Goal: Task Accomplishment & Management: Manage account settings

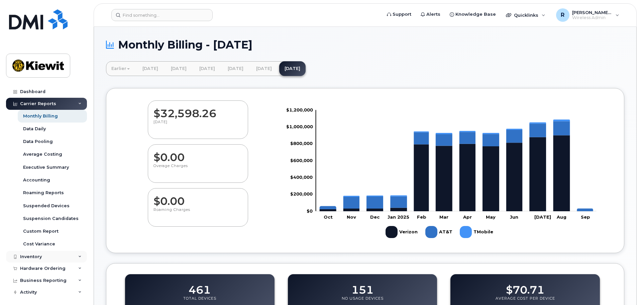
click at [37, 259] on div "Inventory" at bounding box center [46, 257] width 81 height 12
click at [36, 268] on div "Mobility Devices" at bounding box center [42, 269] width 38 height 6
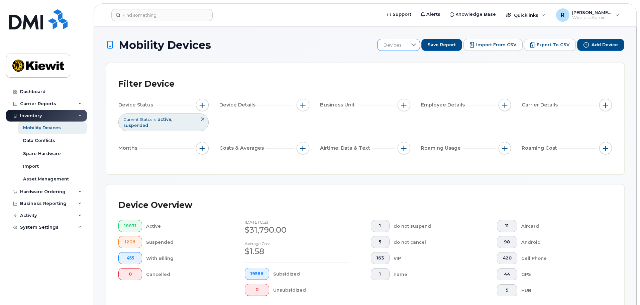
click at [415, 50] on div at bounding box center [413, 44] width 13 height 11
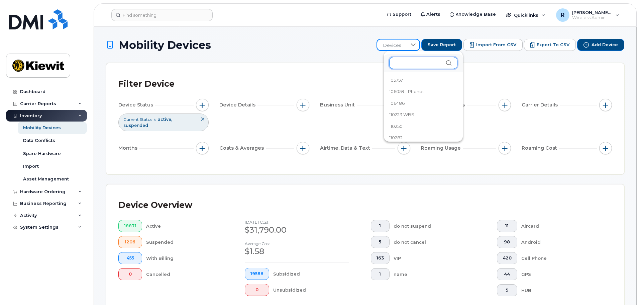
click at [411, 68] on input "text" at bounding box center [423, 63] width 68 height 12
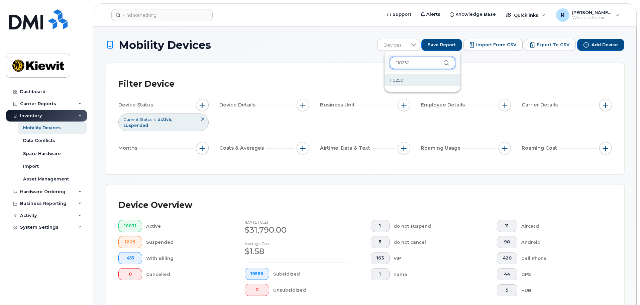
type input "110250"
click at [407, 77] on li "110250" at bounding box center [423, 80] width 76 height 12
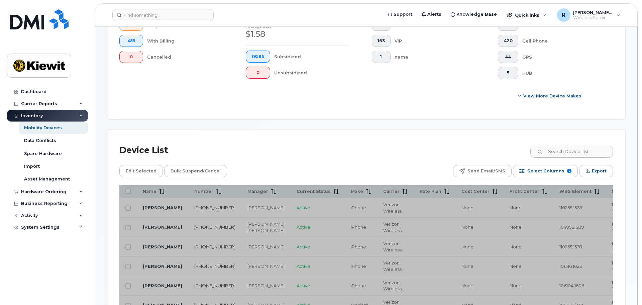
scroll to position [234, 0]
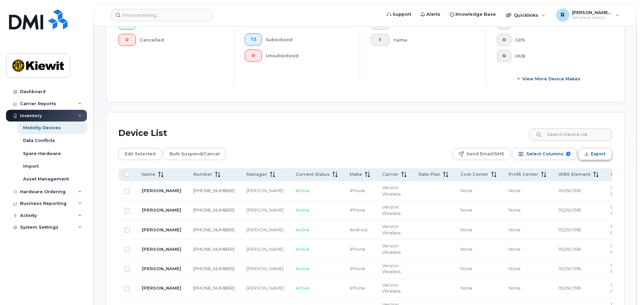
click at [602, 149] on span "Export" at bounding box center [598, 154] width 15 height 10
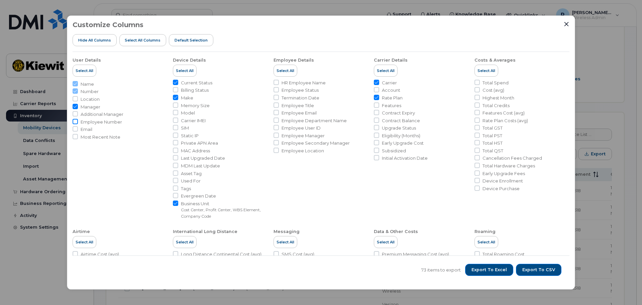
click at [74, 122] on input "Employee Number" at bounding box center [75, 121] width 5 height 5
checkbox input "true"
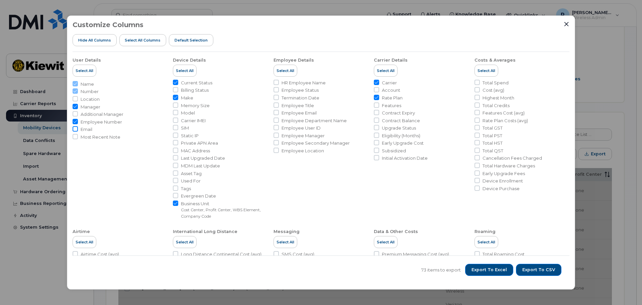
click at [77, 128] on input "Email" at bounding box center [75, 128] width 5 height 5
checkbox input "true"
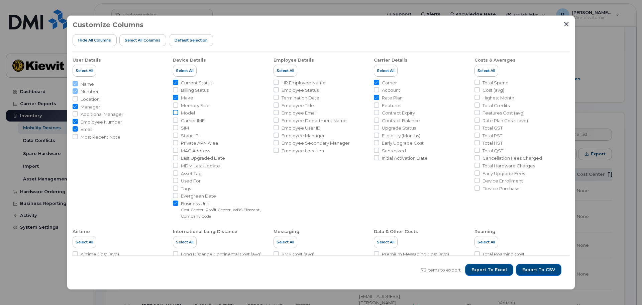
click at [176, 113] on input "Model" at bounding box center [175, 112] width 5 height 5
checkbox input "true"
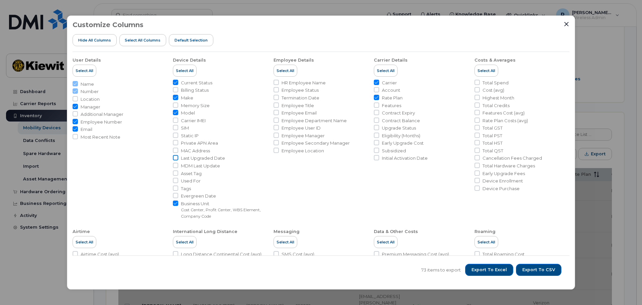
click at [175, 158] on input "Last Upgraded Date" at bounding box center [175, 157] width 5 height 5
checkbox input "true"
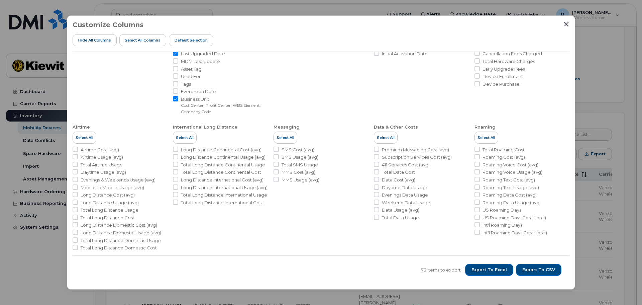
scroll to position [108, 0]
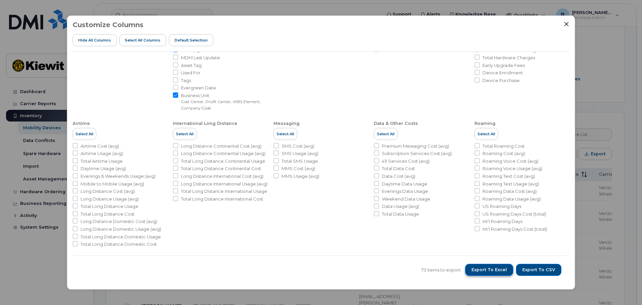
click at [494, 269] on span "Export to Excel" at bounding box center [489, 270] width 35 height 6
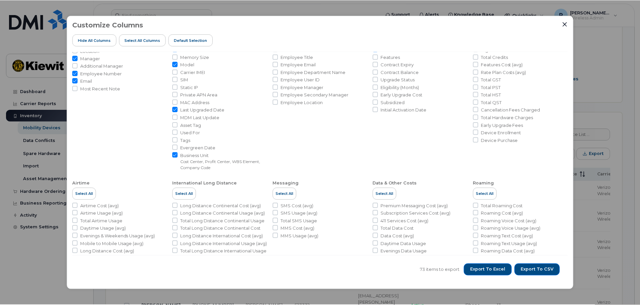
scroll to position [0, 0]
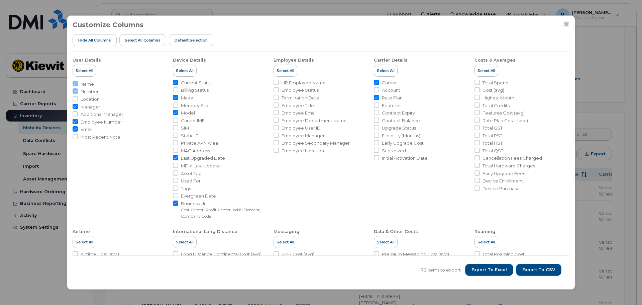
click at [565, 24] on icon "Close" at bounding box center [566, 23] width 5 height 5
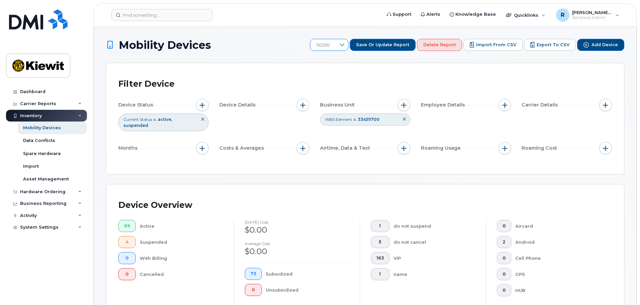
click at [336, 47] on span "110250" at bounding box center [322, 45] width 25 height 12
drag, startPoint x: 353, startPoint y: 63, endPoint x: 325, endPoint y: 65, distance: 27.5
click at [325, 65] on input "110250" at bounding box center [356, 63] width 65 height 12
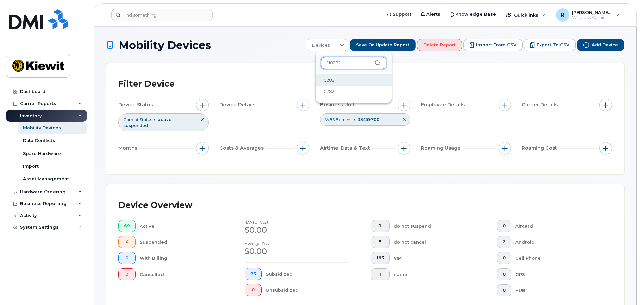
type input "110282"
click at [327, 80] on span "110282" at bounding box center [327, 80] width 13 height 6
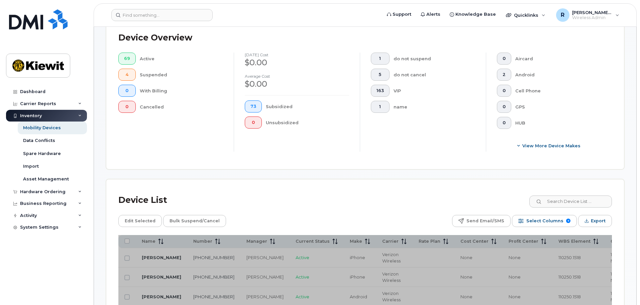
scroll to position [268, 0]
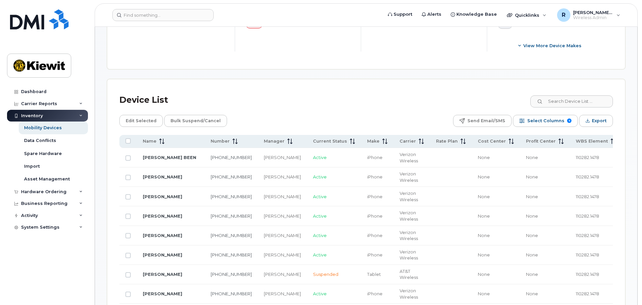
scroll to position [268, 0]
click at [596, 117] on span "Export" at bounding box center [598, 120] width 15 height 10
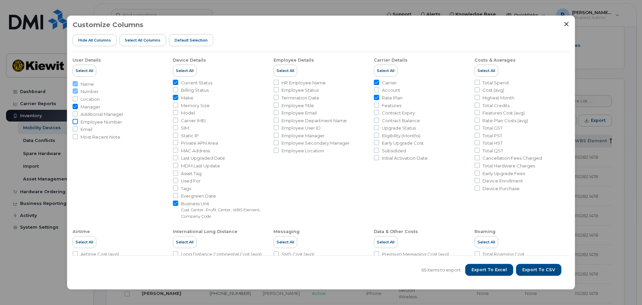
click at [75, 122] on input "Employee Number" at bounding box center [75, 121] width 5 height 5
checkbox input "true"
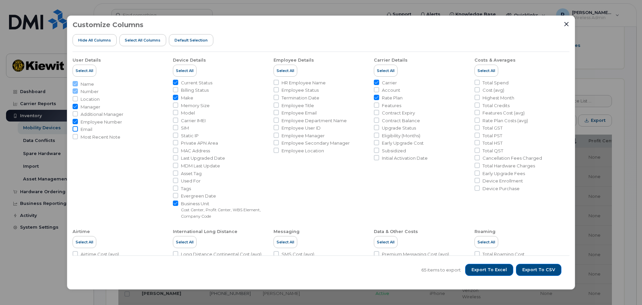
click at [74, 128] on input "Email" at bounding box center [75, 128] width 5 height 5
checkbox input "true"
click at [174, 113] on input "Model" at bounding box center [175, 112] width 5 height 5
checkbox input "true"
click at [175, 158] on input "Last Upgraded Date" at bounding box center [175, 157] width 5 height 5
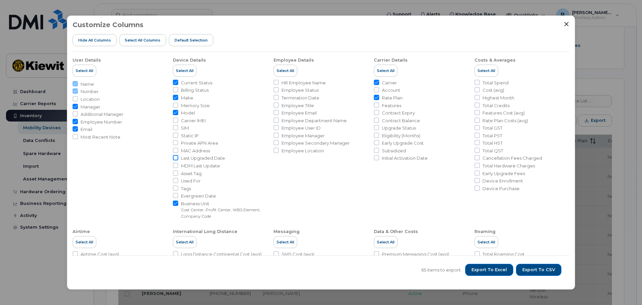
checkbox input "true"
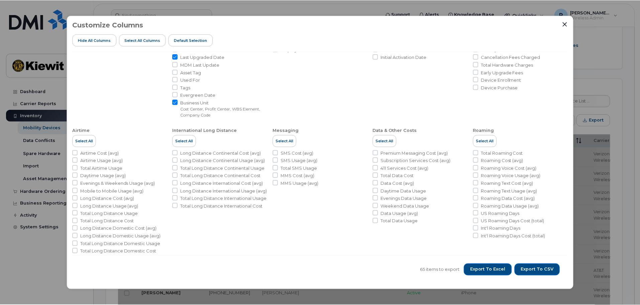
scroll to position [108, 0]
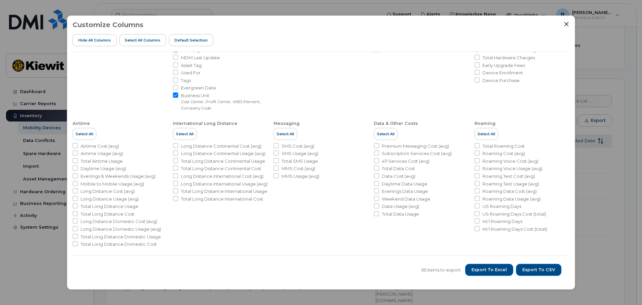
click at [328, 90] on li "Employee Details Select All HR Employee Name Employee Status Termination Date E…" at bounding box center [321, 27] width 95 height 167
click at [497, 272] on span "Export to Excel" at bounding box center [489, 270] width 35 height 6
click at [568, 26] on icon "Close" at bounding box center [566, 23] width 5 height 5
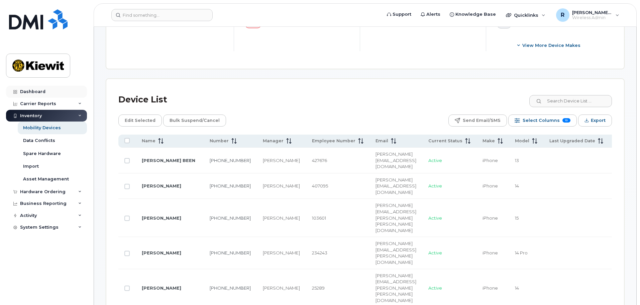
drag, startPoint x: 42, startPoint y: 85, endPoint x: 36, endPoint y: 89, distance: 6.6
click at [42, 86] on div "Dashboard Carrier Reports Monthly Billing Data Daily Data Pooling Average Costi…" at bounding box center [45, 152] width 91 height 305
click at [36, 91] on div "Dashboard" at bounding box center [32, 91] width 25 height 5
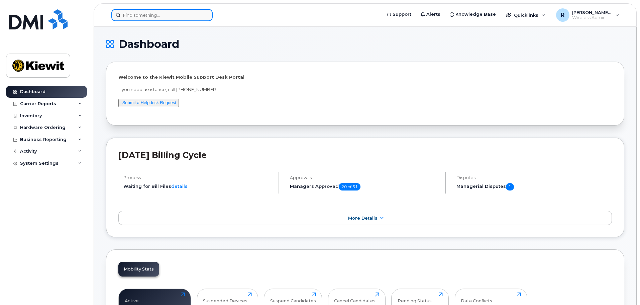
click at [130, 15] on input at bounding box center [161, 15] width 101 height 12
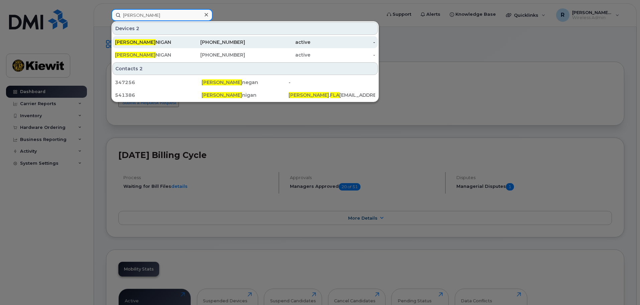
type input "ryan fla"
click at [175, 43] on div "RYAN FLA NIGAN" at bounding box center [147, 42] width 65 height 7
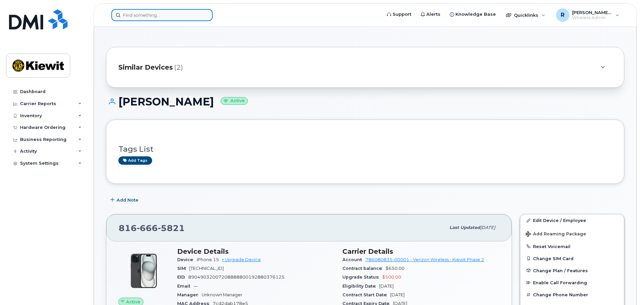
click at [130, 15] on input at bounding box center [161, 15] width 101 height 12
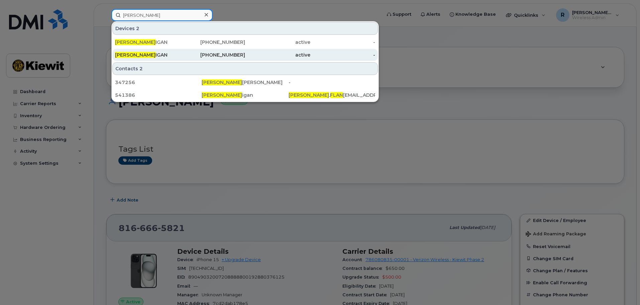
type input "ryan flan"
click at [214, 57] on div "913-302-7175" at bounding box center [212, 55] width 65 height 7
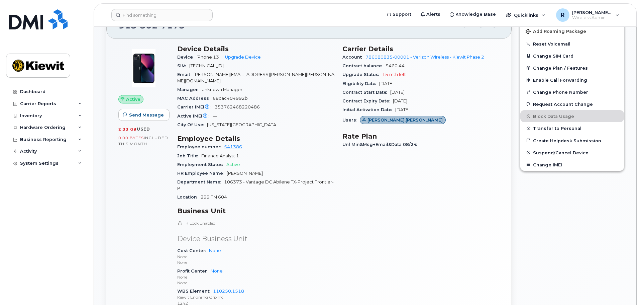
scroll to position [134, 0]
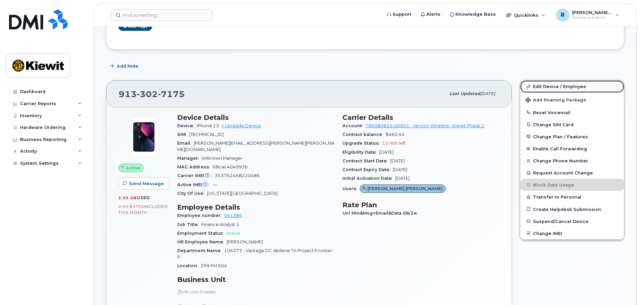
click at [565, 88] on link "Edit Device / Employee" at bounding box center [572, 86] width 104 height 12
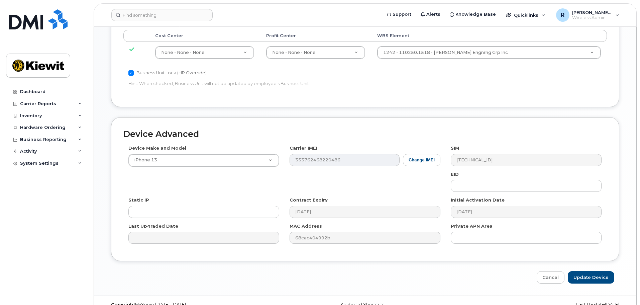
scroll to position [383, 0]
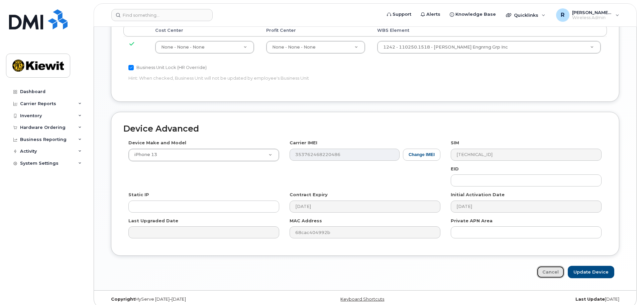
click at [559, 266] on link "Cancel" at bounding box center [551, 272] width 28 height 12
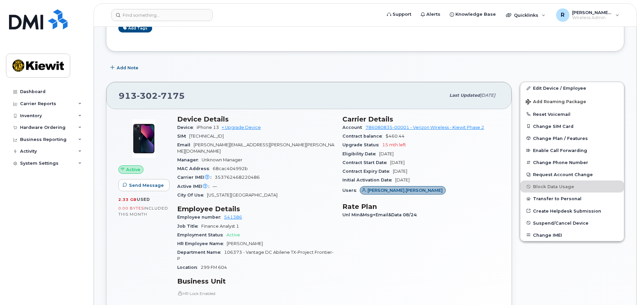
scroll to position [134, 0]
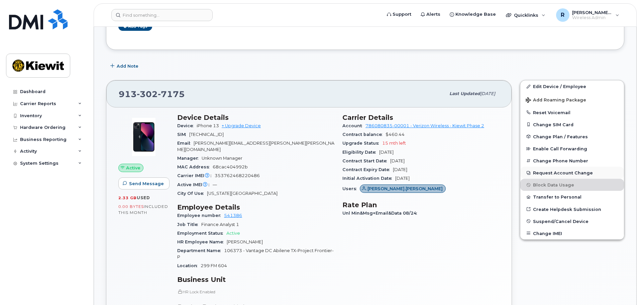
click at [546, 170] on button "Request Account Change" at bounding box center [572, 173] width 104 height 12
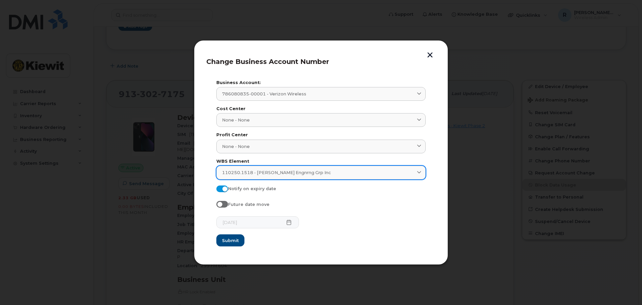
click at [306, 172] on span "110250.1518 - [PERSON_NAME] Engnrng Grp Inc" at bounding box center [276, 172] width 109 height 6
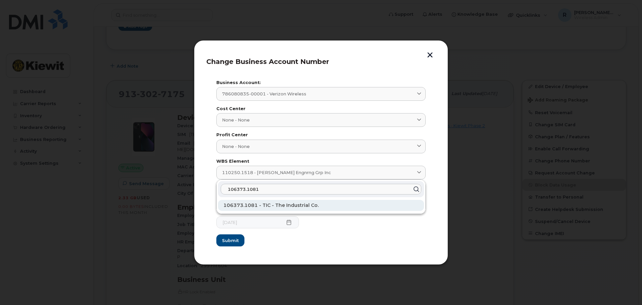
type input "106373.1081"
click at [258, 206] on span "106373.1081 - TIC - The Industrial Co." at bounding box center [270, 205] width 95 height 6
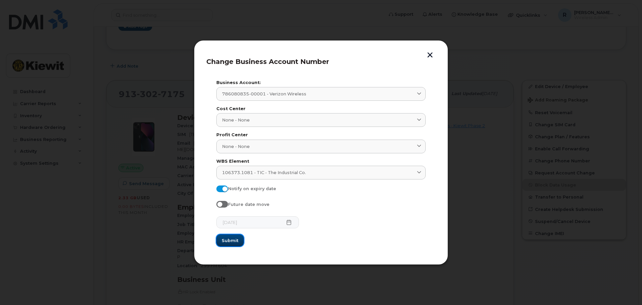
click at [230, 242] on span "Submit" at bounding box center [230, 240] width 17 height 6
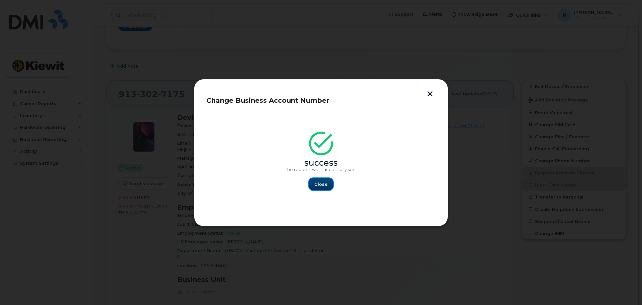
click at [324, 188] on button "Close" at bounding box center [321, 184] width 24 height 12
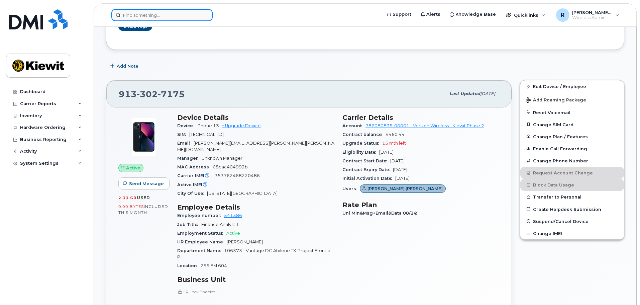
click at [135, 14] on input at bounding box center [161, 15] width 101 height 12
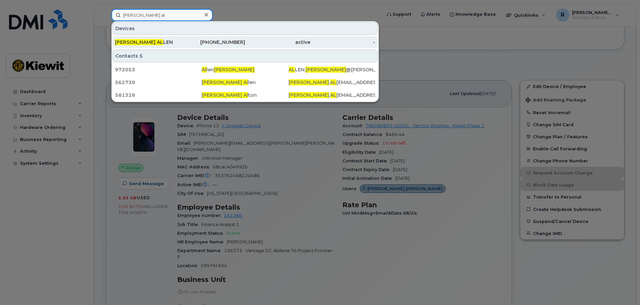
type input "[PERSON_NAME] al"
click at [136, 43] on div "[PERSON_NAME] AL [PERSON_NAME]" at bounding box center [147, 42] width 65 height 7
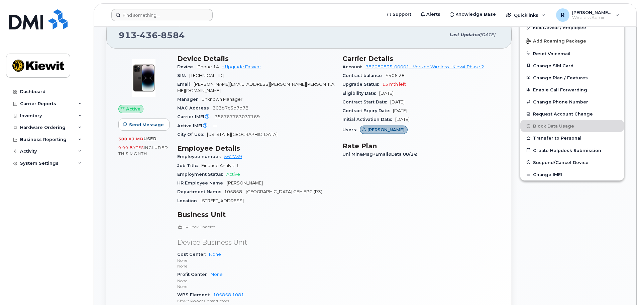
scroll to position [100, 0]
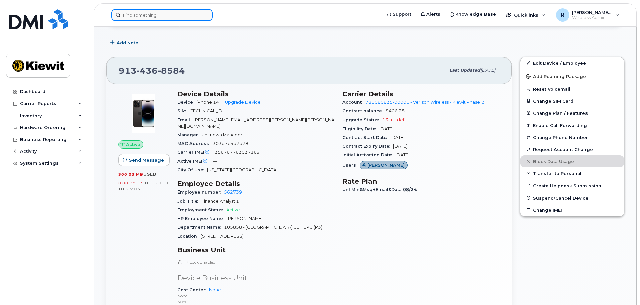
click at [149, 14] on input at bounding box center [161, 15] width 101 height 12
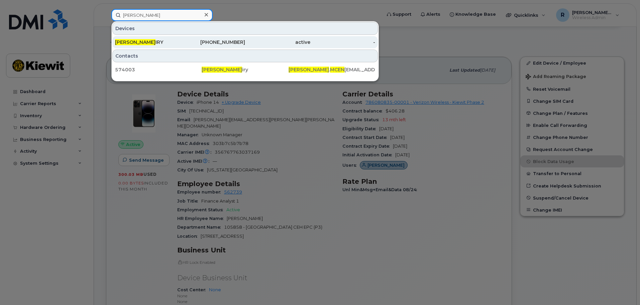
type input "[PERSON_NAME]"
click at [150, 40] on span "[PERSON_NAME]" at bounding box center [135, 42] width 40 height 6
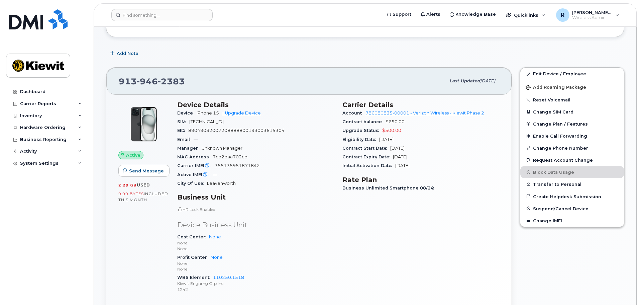
scroll to position [100, 0]
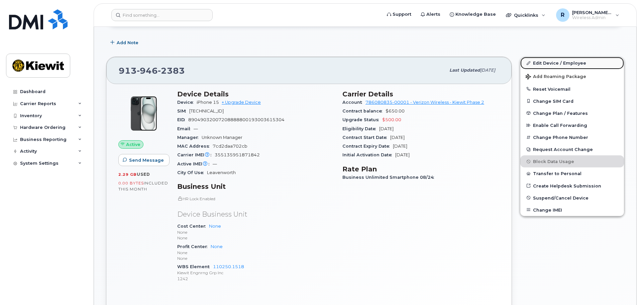
click at [551, 64] on link "Edit Device / Employee" at bounding box center [572, 63] width 104 height 12
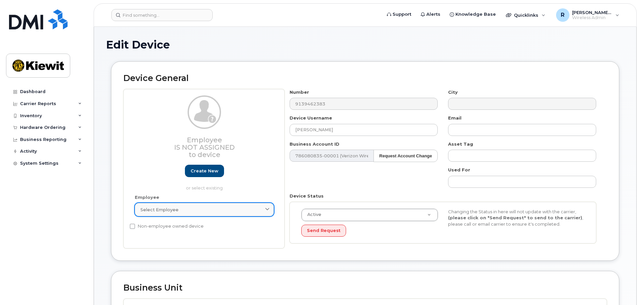
click at [177, 209] on div "Select employee" at bounding box center [204, 209] width 128 height 6
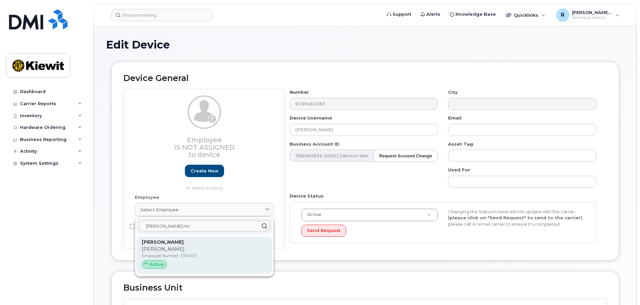
type input "[PERSON_NAME] mc"
click at [174, 244] on strong "[PERSON_NAME]" at bounding box center [163, 242] width 42 height 6
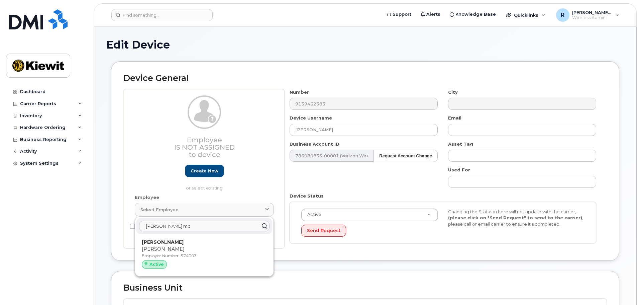
type input "574003"
type input "[PERSON_NAME]"
type input "[PERSON_NAME][EMAIL_ADDRESS][PERSON_NAME][PERSON_NAME][DOMAIN_NAME]"
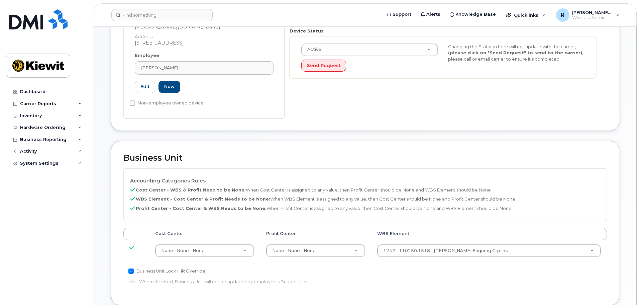
scroll to position [167, 0]
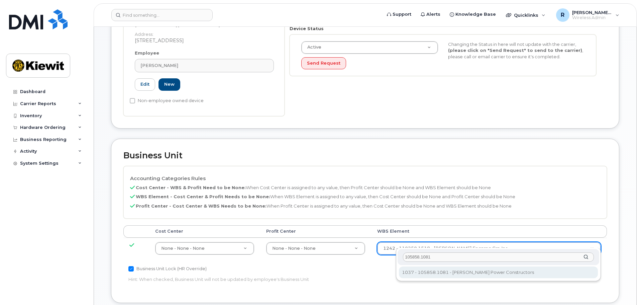
type input "105858.1081"
type input "29967637"
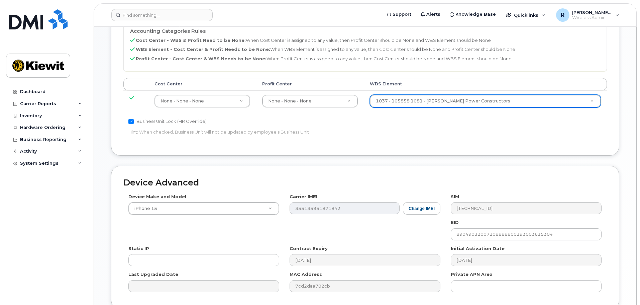
scroll to position [368, 0]
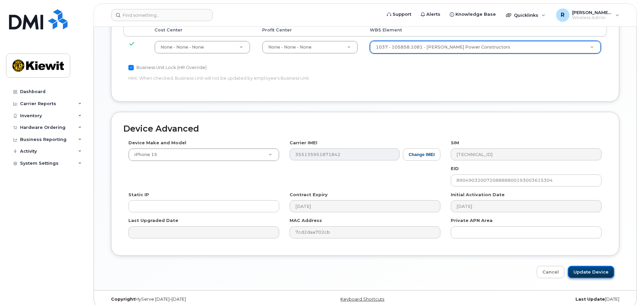
click at [582, 267] on input "Update Device" at bounding box center [591, 272] width 46 height 12
type input "Saving..."
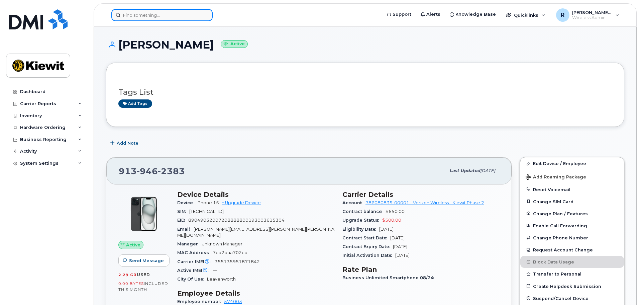
click at [145, 17] on input at bounding box center [161, 15] width 101 height 12
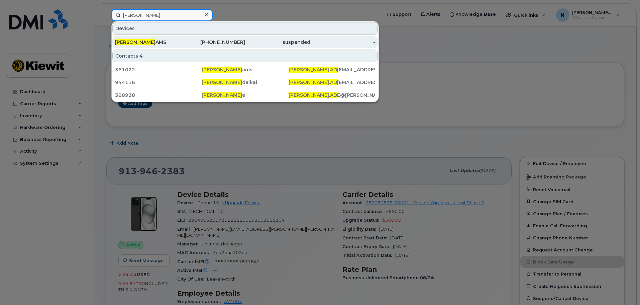
type input "[PERSON_NAME]"
click at [172, 43] on div "[PERSON_NAME] AD AMS" at bounding box center [147, 42] width 65 height 7
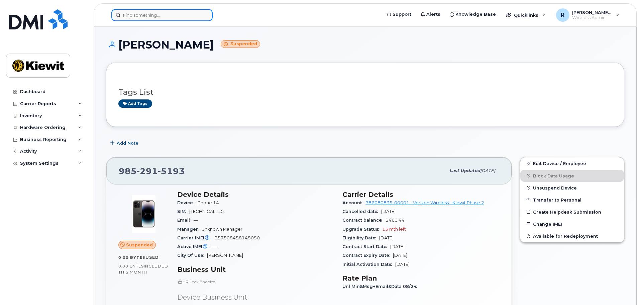
click at [129, 16] on input at bounding box center [161, 15] width 101 height 12
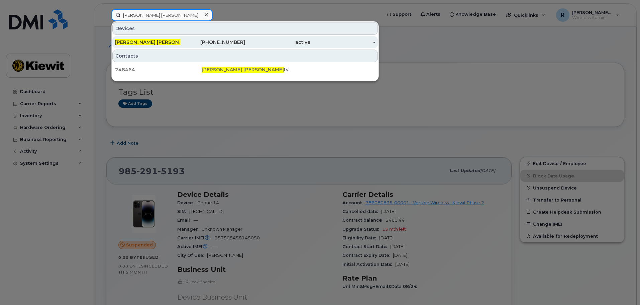
type input "[PERSON_NAME] [PERSON_NAME]"
click at [136, 42] on span "[PERSON_NAME] [PERSON_NAME]" at bounding box center [156, 42] width 82 height 6
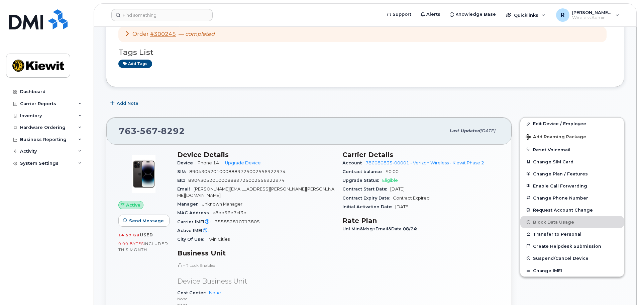
scroll to position [67, 0]
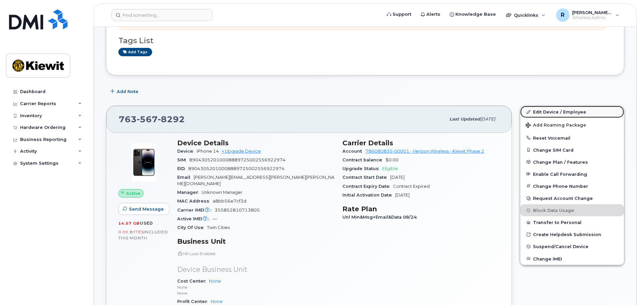
click at [556, 108] on link "Edit Device / Employee" at bounding box center [572, 112] width 104 height 12
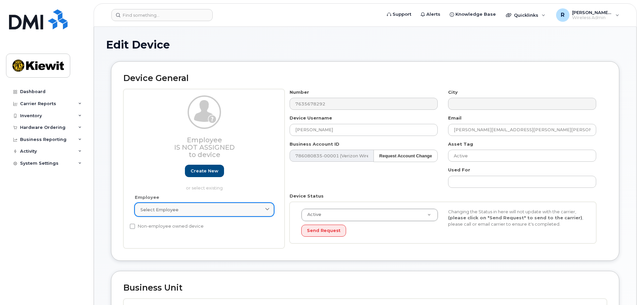
click at [164, 210] on span "Select employee" at bounding box center [159, 209] width 38 height 6
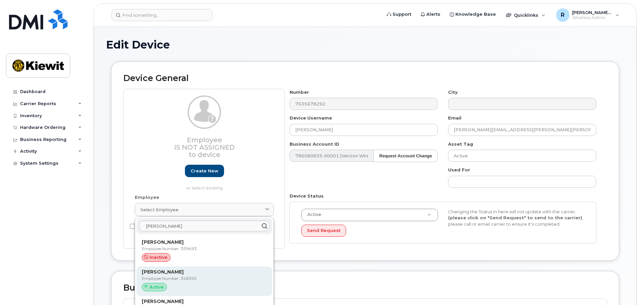
type input "gregory west"
click at [176, 277] on p "Employee Number: 348395" at bounding box center [204, 278] width 125 height 6
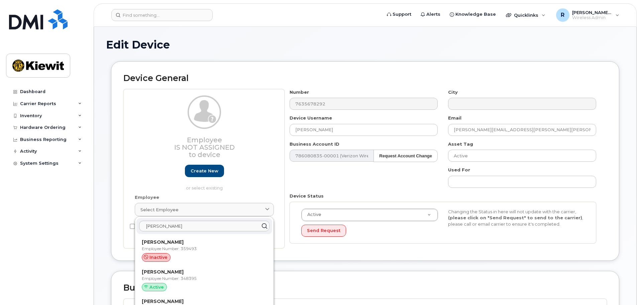
type input "348395"
type input "Gregory Westerholm"
type input "greg.westerholm@cherne.com"
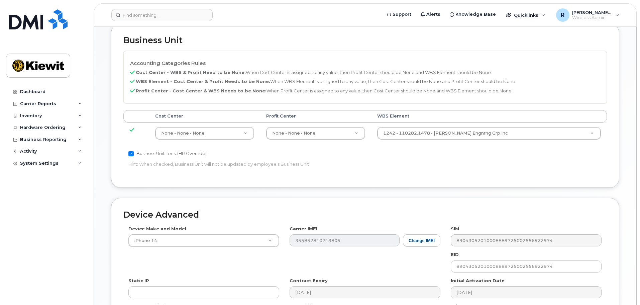
scroll to position [368, 0]
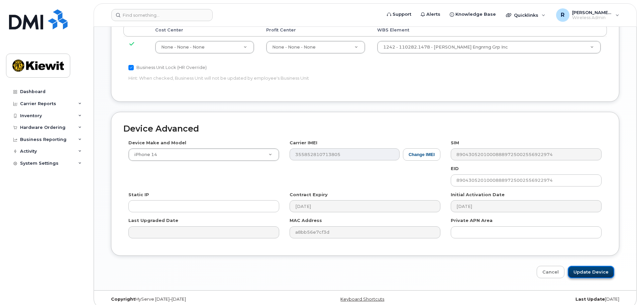
click at [584, 267] on input "Update Device" at bounding box center [591, 272] width 46 height 12
type input "Saving..."
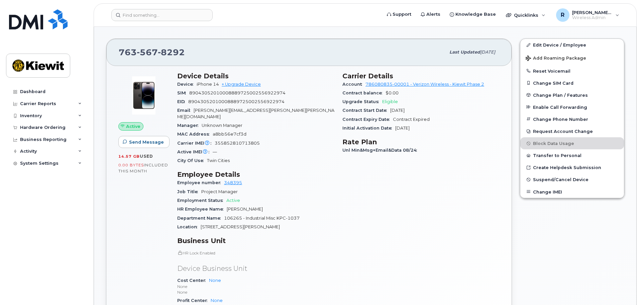
scroll to position [167, 0]
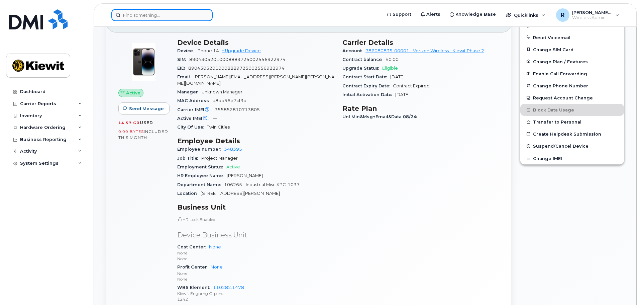
click at [139, 15] on input at bounding box center [161, 15] width 101 height 12
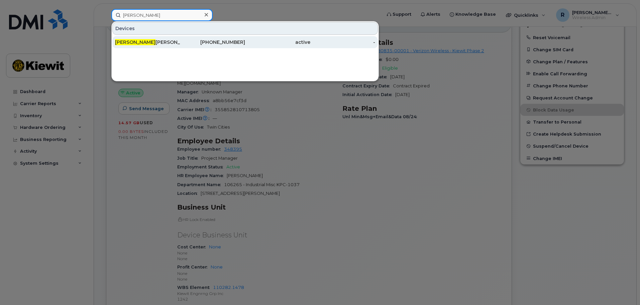
type input "[PERSON_NAME]"
click at [132, 43] on span "[PERSON_NAME]" at bounding box center [135, 42] width 40 height 6
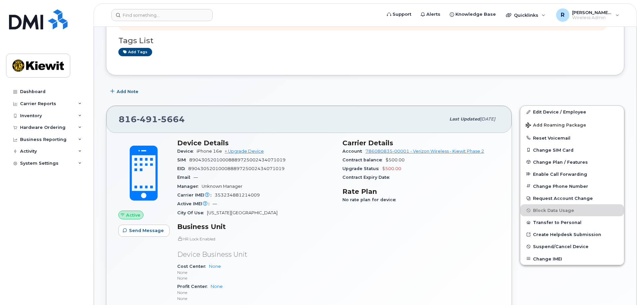
scroll to position [100, 0]
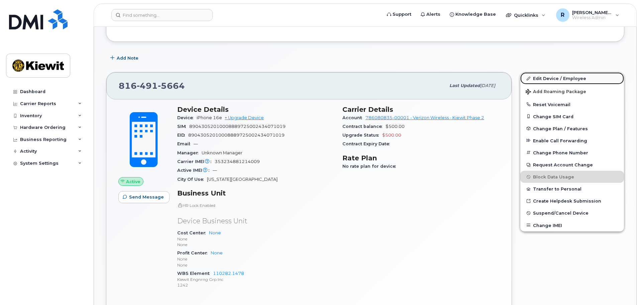
click at [552, 79] on link "Edit Device / Employee" at bounding box center [572, 78] width 104 height 12
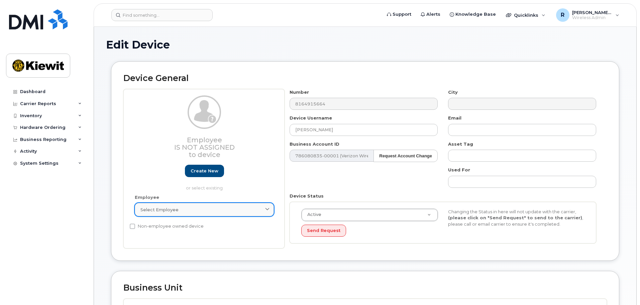
click at [170, 206] on span "Select employee" at bounding box center [159, 209] width 38 height 6
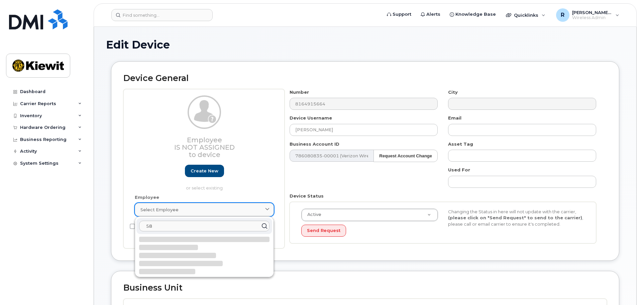
type input "5"
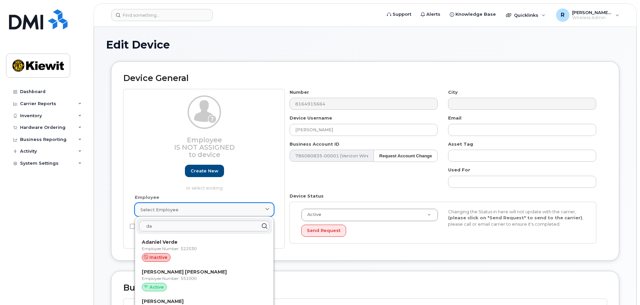
type input "d"
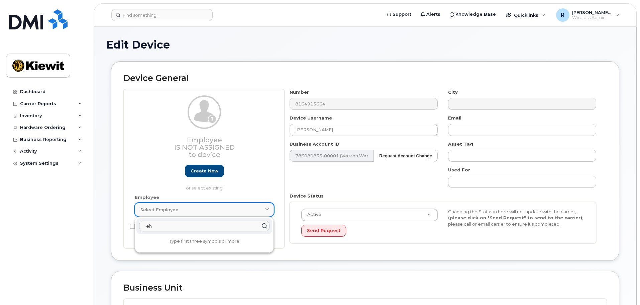
type input "e"
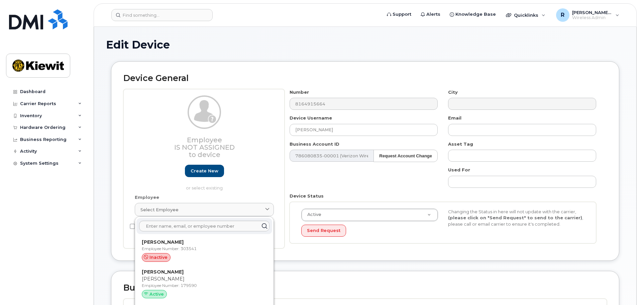
click at [112, 195] on div "Device General Employee Is not assigned to device Create new or select existing…" at bounding box center [365, 160] width 508 height 199
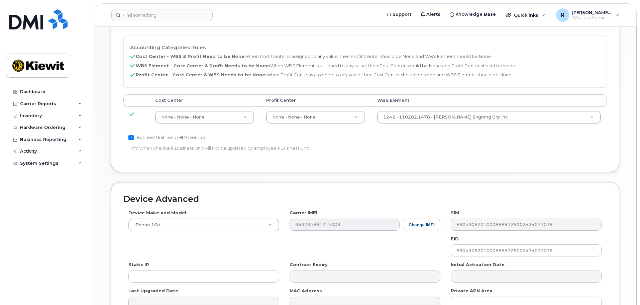
scroll to position [340, 0]
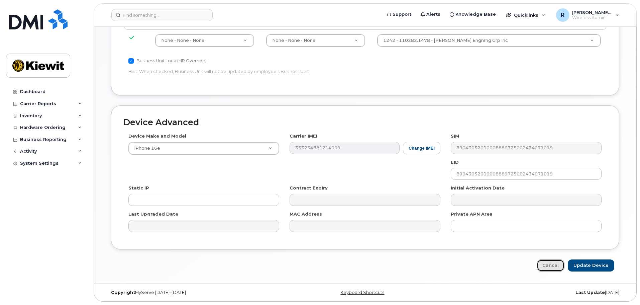
click at [552, 266] on link "Cancel" at bounding box center [551, 265] width 28 height 12
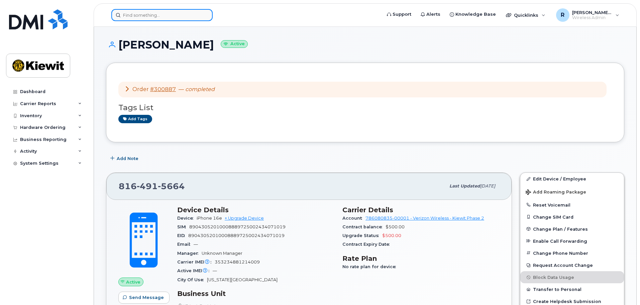
click at [144, 16] on input at bounding box center [161, 15] width 101 height 12
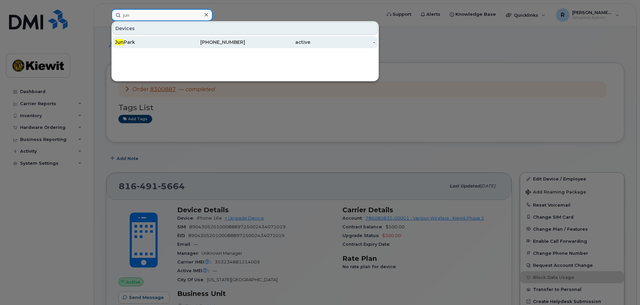
type input "jun"
click at [137, 40] on div "[PERSON_NAME]" at bounding box center [147, 42] width 65 height 7
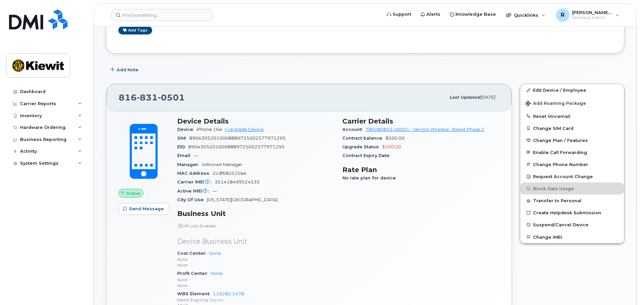
scroll to position [100, 0]
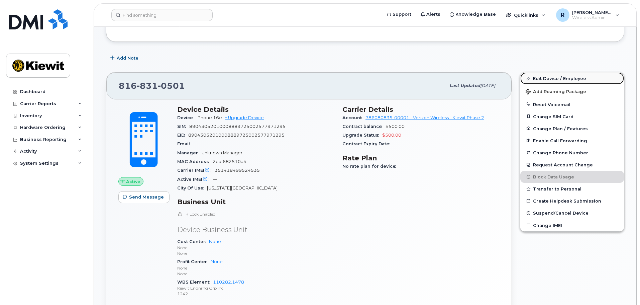
click at [559, 81] on link "Edit Device / Employee" at bounding box center [572, 78] width 104 height 12
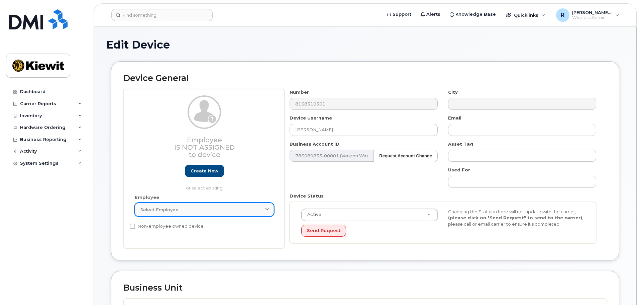
click at [201, 207] on div "Select employee" at bounding box center [204, 209] width 128 height 6
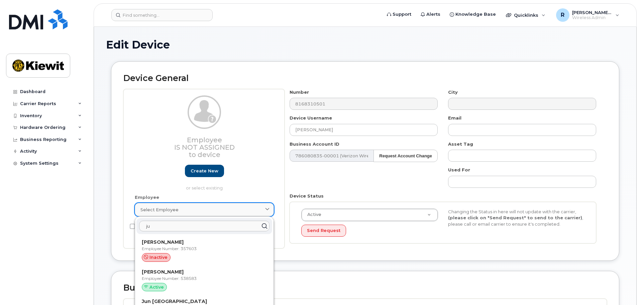
type input "j"
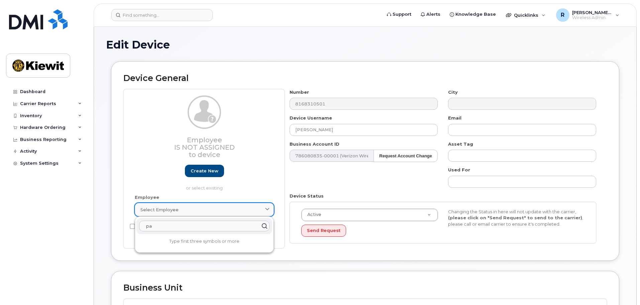
type input "p"
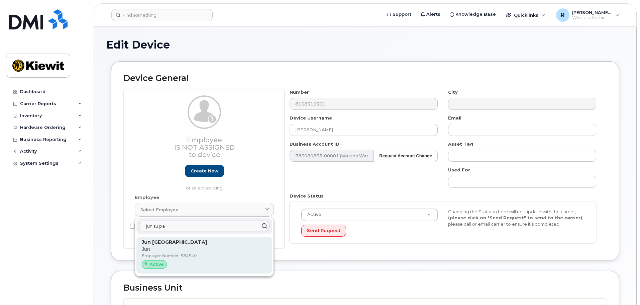
type input "jun su pa"
click at [189, 258] on p "Employee Number: 584540" at bounding box center [204, 256] width 125 height 6
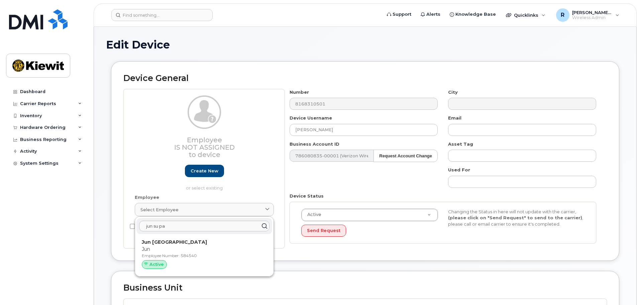
type input "584540"
type input "Jun Su Park"
type input "jun.park@kiewit.com"
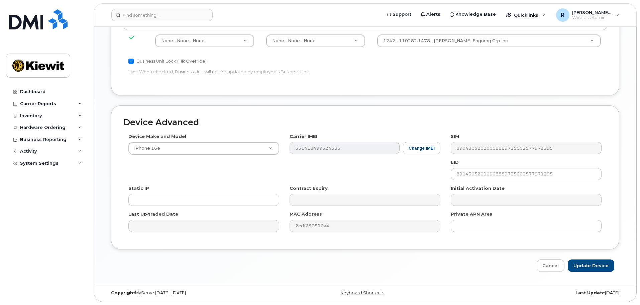
scroll to position [368, 0]
click at [600, 264] on input "Update Device" at bounding box center [591, 265] width 46 height 12
type input "Saving..."
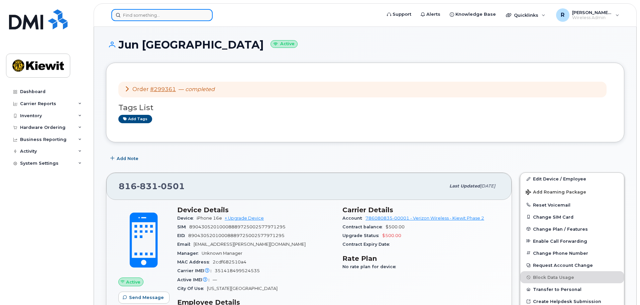
click at [137, 18] on input at bounding box center [161, 15] width 101 height 12
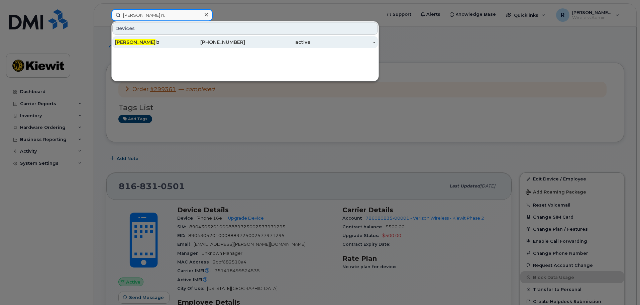
type input "cris ru"
click at [130, 43] on span "Cris Ru" at bounding box center [135, 42] width 40 height 6
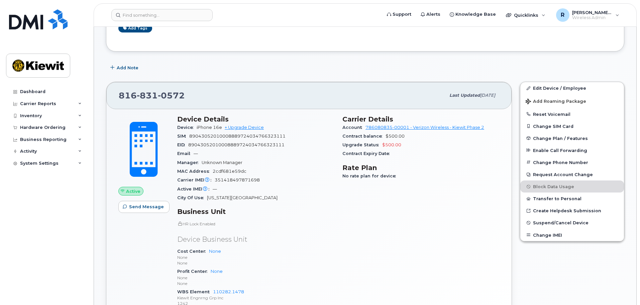
scroll to position [100, 0]
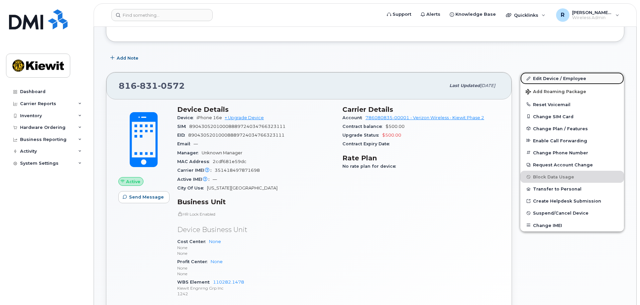
click at [546, 80] on link "Edit Device / Employee" at bounding box center [572, 78] width 104 height 12
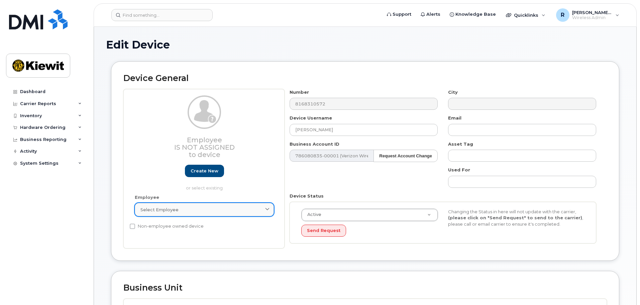
click at [160, 208] on span "Select employee" at bounding box center [159, 209] width 38 height 6
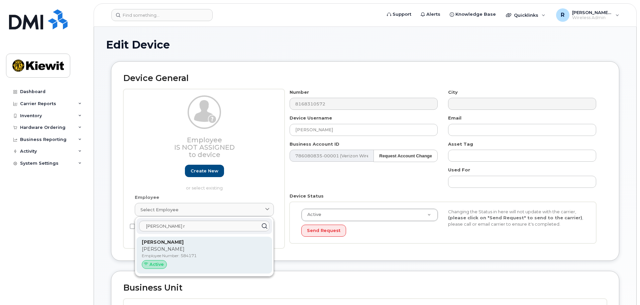
type input "[PERSON_NAME] r"
click at [184, 255] on p "Employee Number: 584171" at bounding box center [204, 256] width 125 height 6
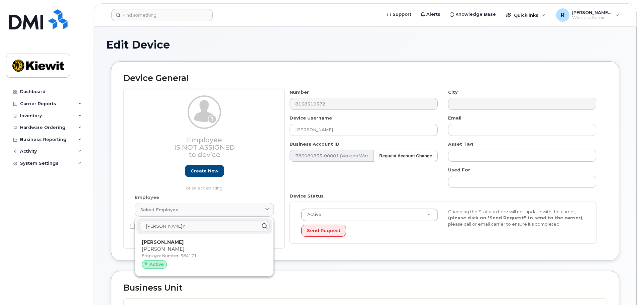
type input "584171"
type input "[PERSON_NAME]"
type input "[PERSON_NAME][EMAIL_ADDRESS][PERSON_NAME][PERSON_NAME][DOMAIN_NAME]"
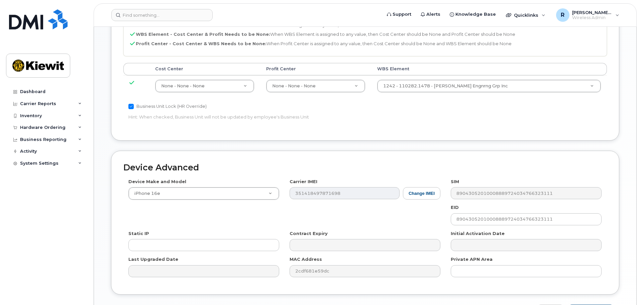
scroll to position [368, 0]
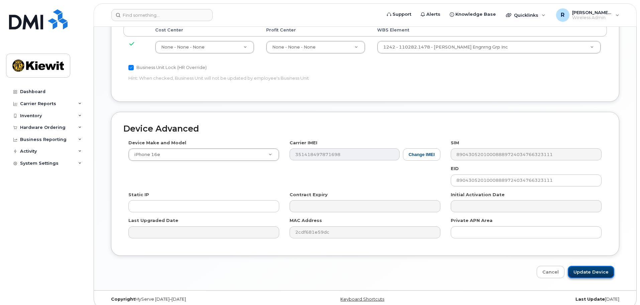
click at [609, 266] on input "Update Device" at bounding box center [591, 272] width 46 height 12
type input "Saving..."
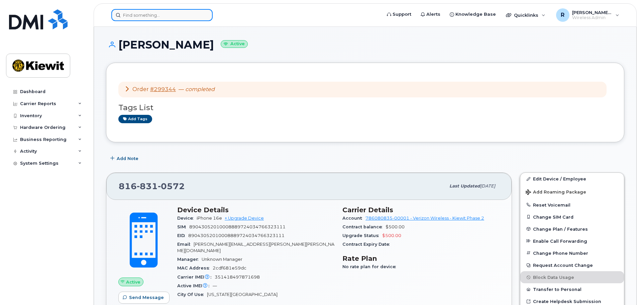
click at [128, 16] on input at bounding box center [161, 15] width 101 height 12
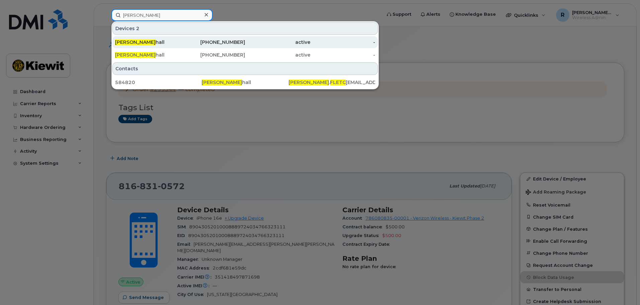
type input "craig fletc"
click at [143, 39] on div "Craig Fletc hall" at bounding box center [147, 42] width 65 height 7
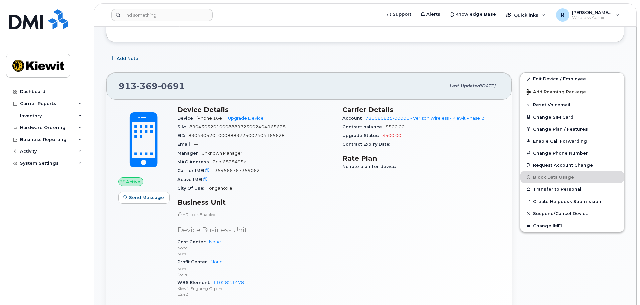
scroll to position [100, 0]
click at [553, 79] on link "Edit Device / Employee" at bounding box center [572, 78] width 104 height 12
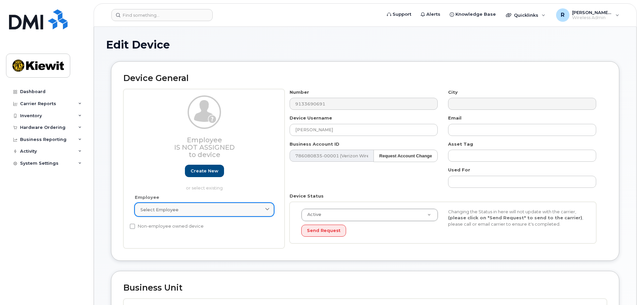
click at [156, 207] on span "Select employee" at bounding box center [159, 209] width 38 height 6
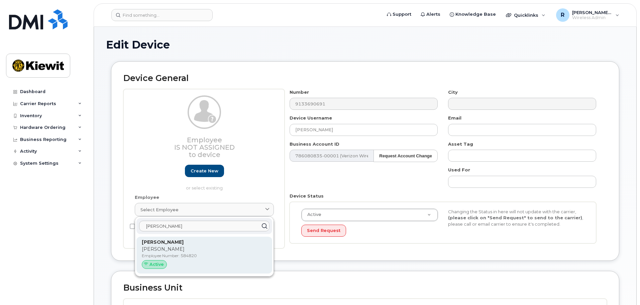
type input "[PERSON_NAME]"
click at [169, 255] on p "Employee Number: 584820" at bounding box center [204, 256] width 125 height 6
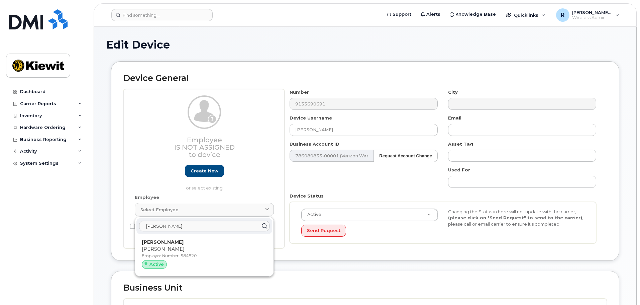
type input "584820"
type input "[PERSON_NAME][EMAIL_ADDRESS][PERSON_NAME][PERSON_NAME][DOMAIN_NAME]"
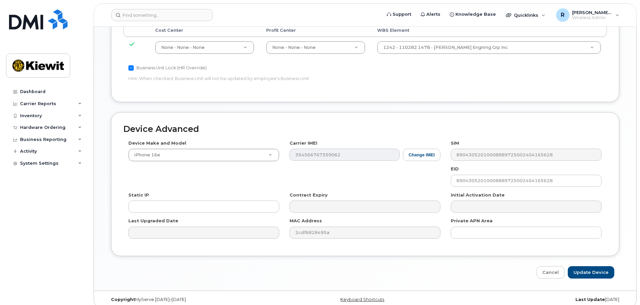
scroll to position [368, 0]
click at [581, 266] on input "Update Device" at bounding box center [591, 272] width 46 height 12
type input "Saving..."
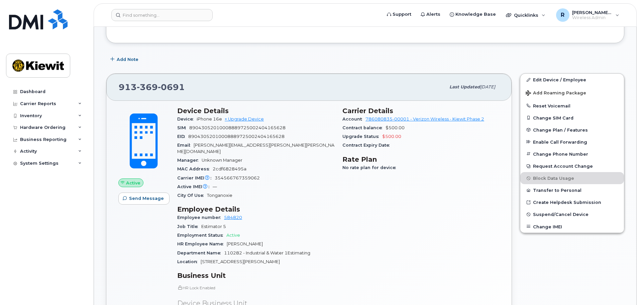
scroll to position [167, 0]
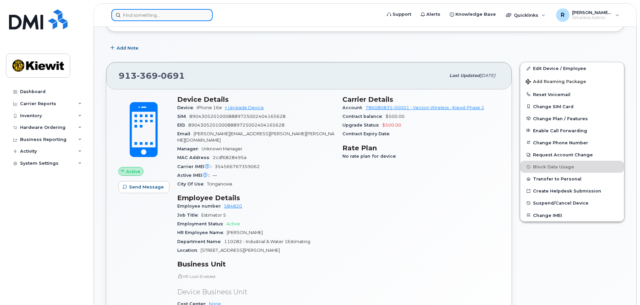
click at [134, 18] on input at bounding box center [161, 15] width 101 height 12
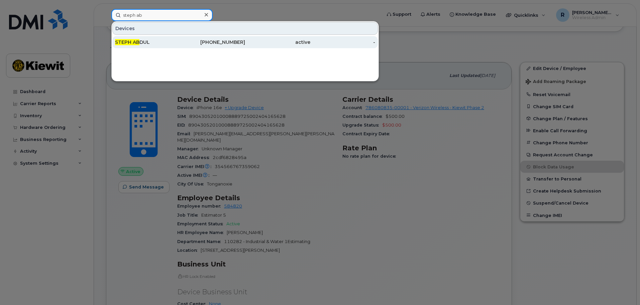
type input "steph ab"
click at [144, 44] on div "STEPH [PERSON_NAME]" at bounding box center [147, 42] width 65 height 7
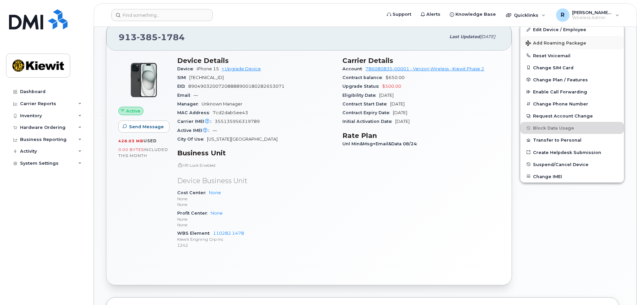
scroll to position [100, 0]
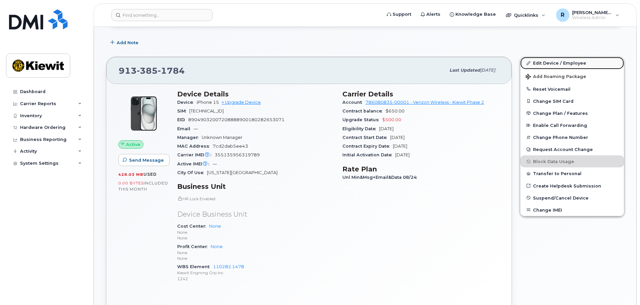
click at [551, 61] on link "Edit Device / Employee" at bounding box center [572, 63] width 104 height 12
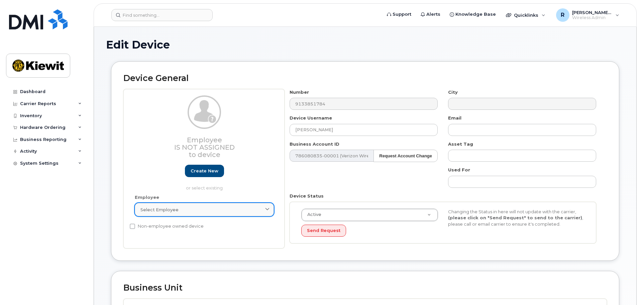
click at [204, 212] on div "Select employee" at bounding box center [204, 209] width 128 height 6
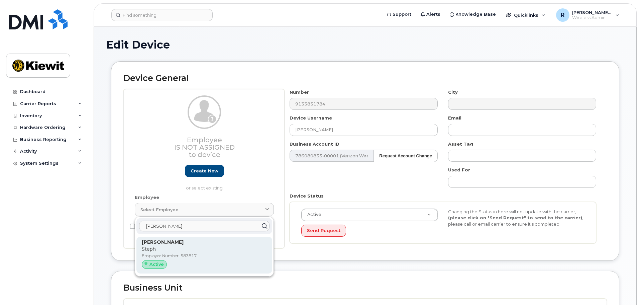
type input "stephen abdul"
click at [207, 250] on p "Steph" at bounding box center [204, 249] width 125 height 7
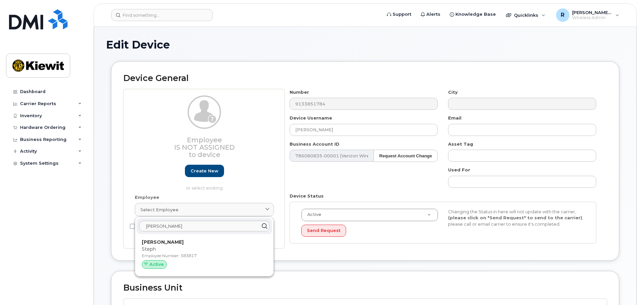
type input "583817"
type input "Stephen Abdul"
type input "steph.abdul@kiewit.com"
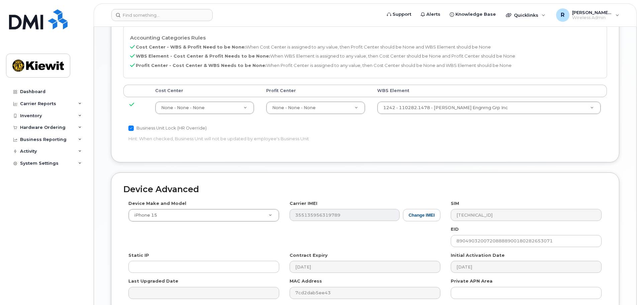
scroll to position [368, 0]
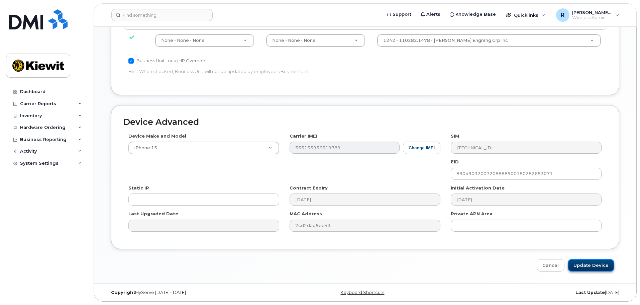
click at [594, 268] on input "Update Device" at bounding box center [591, 265] width 46 height 12
type input "Saving..."
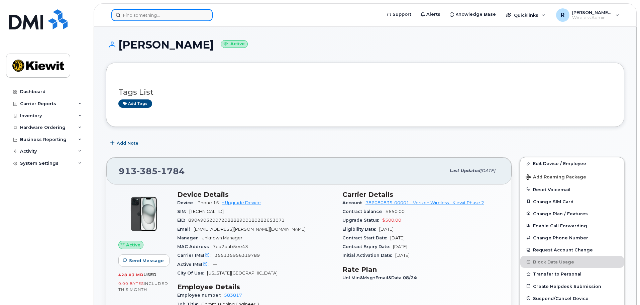
click at [155, 17] on input at bounding box center [161, 15] width 101 height 12
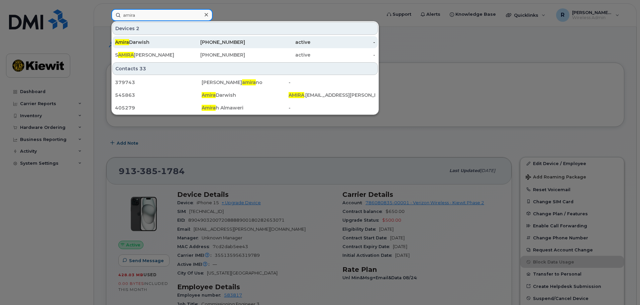
type input "amira"
click at [154, 40] on div "Amira Darwish" at bounding box center [147, 42] width 65 height 7
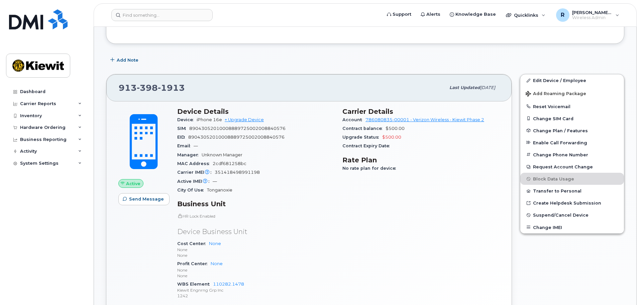
scroll to position [100, 0]
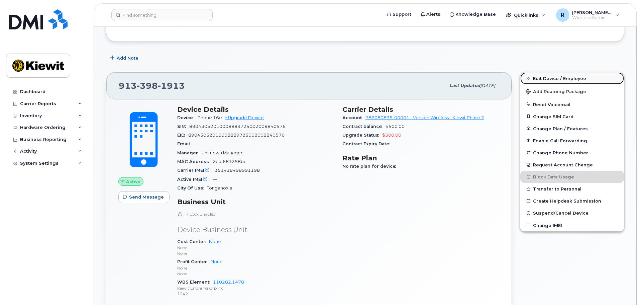
click at [540, 78] on link "Edit Device / Employee" at bounding box center [572, 78] width 104 height 12
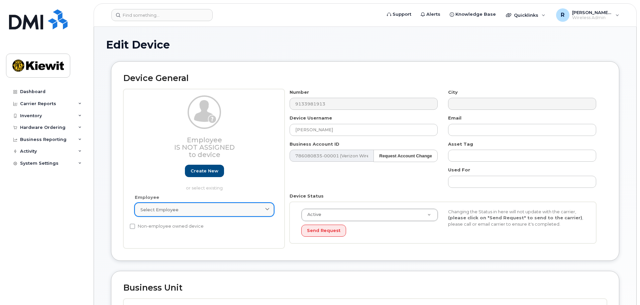
click at [180, 214] on link "Select employee" at bounding box center [204, 209] width 139 height 13
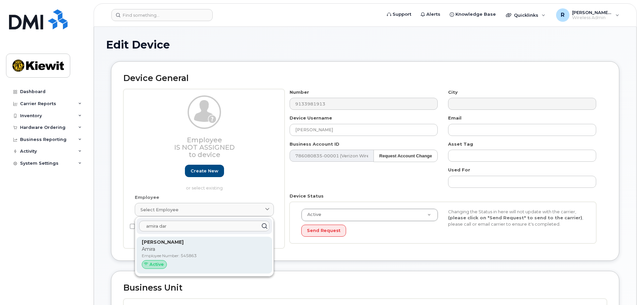
type input "amira dar"
click at [181, 245] on p "[PERSON_NAME]" at bounding box center [204, 242] width 125 height 7
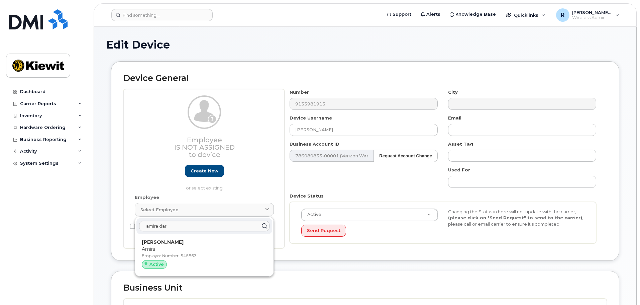
type input "545863"
type input "amira.darwish@cherne.com"
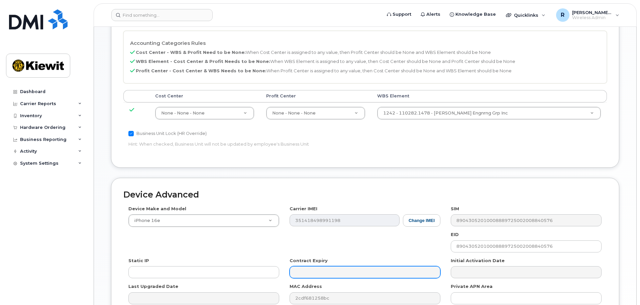
scroll to position [368, 0]
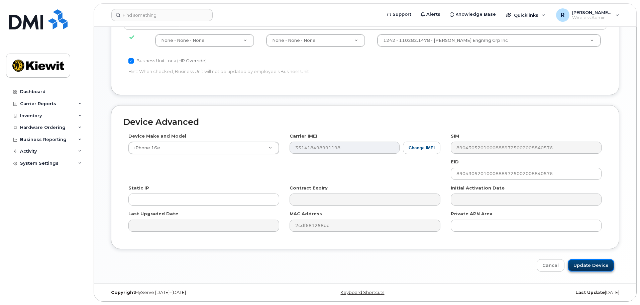
click at [595, 269] on input "Update Device" at bounding box center [591, 265] width 46 height 12
type input "Saving..."
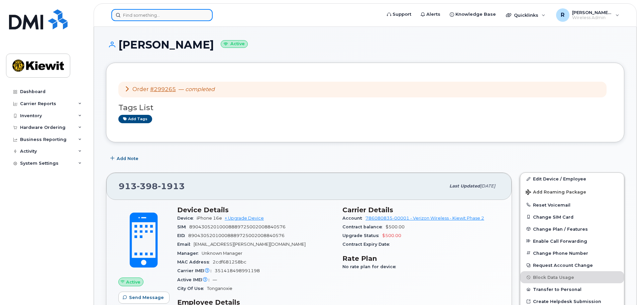
click at [141, 14] on input at bounding box center [161, 15] width 101 height 12
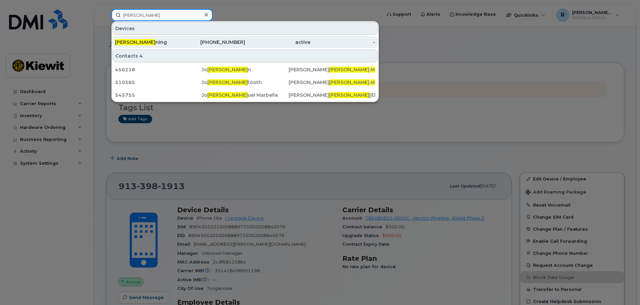
type input "nathan man"
click at [145, 41] on div "Nathan Man ning" at bounding box center [147, 42] width 65 height 7
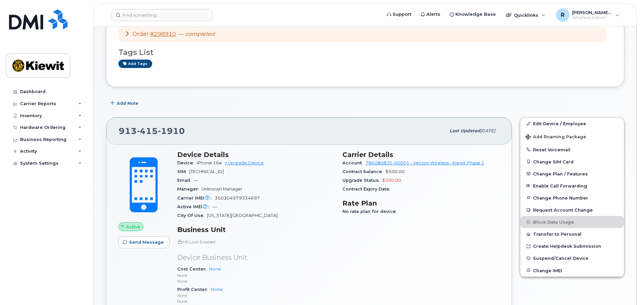
scroll to position [67, 0]
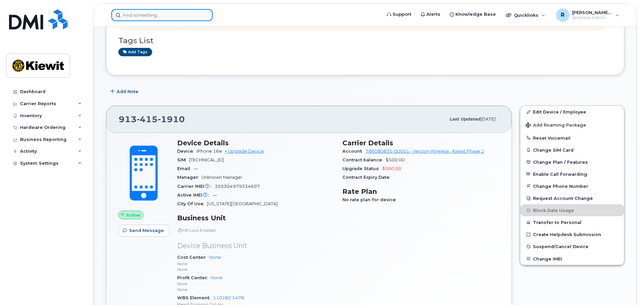
click at [140, 15] on input at bounding box center [161, 15] width 101 height 12
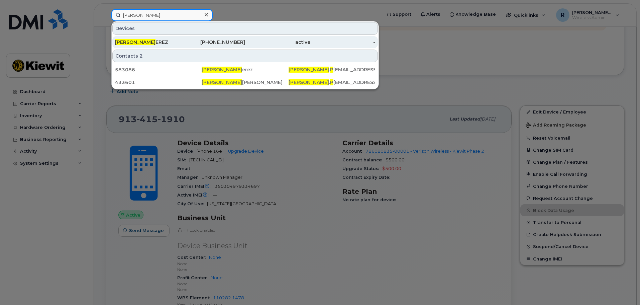
type input "[PERSON_NAME]"
click at [144, 38] on div "[PERSON_NAME]" at bounding box center [147, 42] width 65 height 12
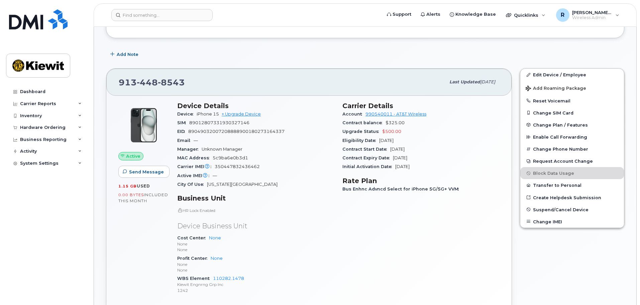
scroll to position [100, 0]
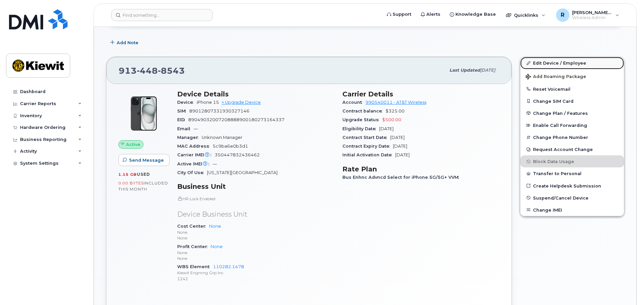
click at [555, 63] on link "Edit Device / Employee" at bounding box center [572, 63] width 104 height 12
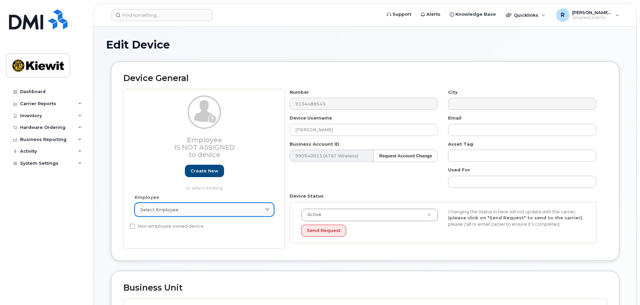
click at [165, 213] on link "Select employee" at bounding box center [204, 209] width 139 height 13
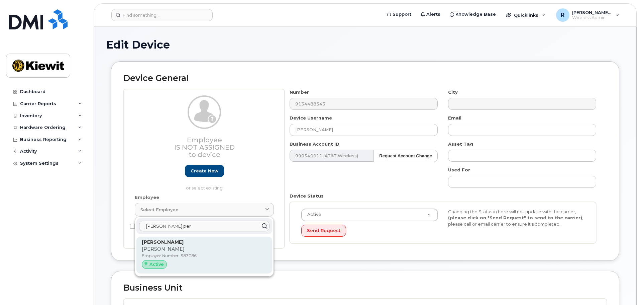
type input "[PERSON_NAME] per"
click at [184, 256] on p "Employee Number: 583086" at bounding box center [204, 256] width 125 height 6
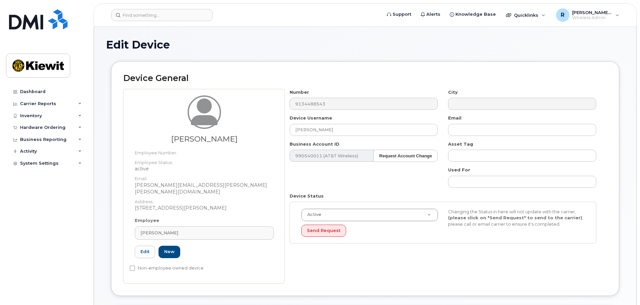
type input "583086"
type input "[PERSON_NAME]"
type input "[PERSON_NAME][EMAIL_ADDRESS][PERSON_NAME][PERSON_NAME][DOMAIN_NAME]"
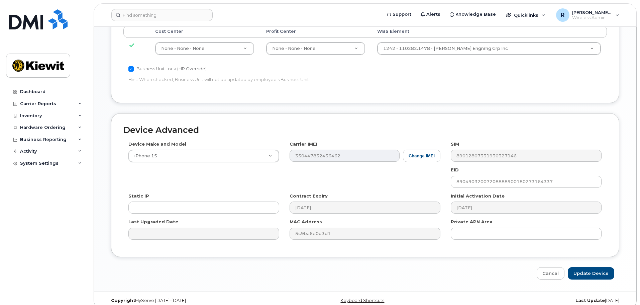
scroll to position [368, 0]
click at [591, 268] on input "Update Device" at bounding box center [591, 272] width 46 height 12
type input "Saving..."
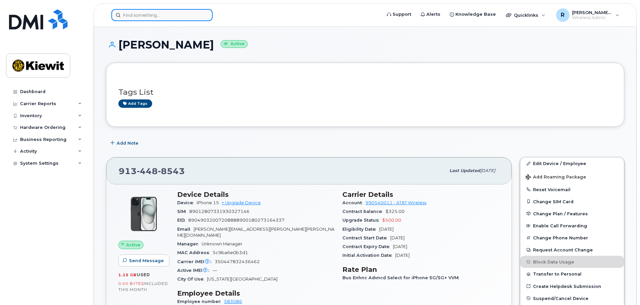
click at [141, 18] on input at bounding box center [161, 15] width 101 height 12
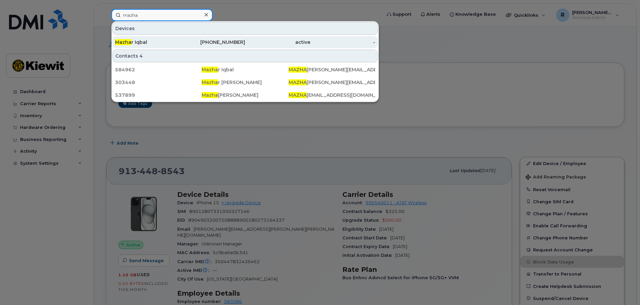
type input "mazha"
click at [131, 42] on div "Mazha r Iqbal" at bounding box center [147, 42] width 65 height 7
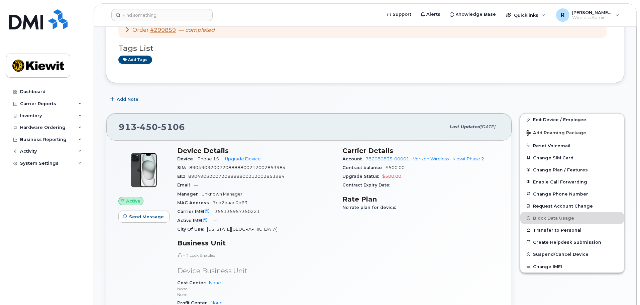
scroll to position [67, 0]
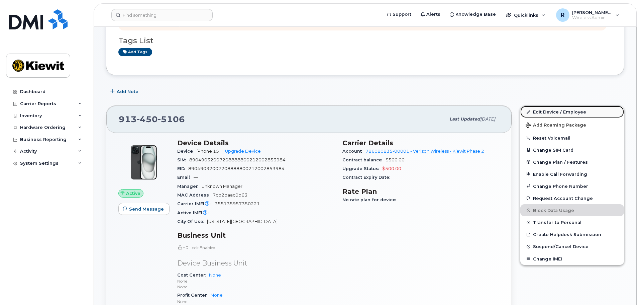
click at [554, 110] on link "Edit Device / Employee" at bounding box center [572, 112] width 104 height 12
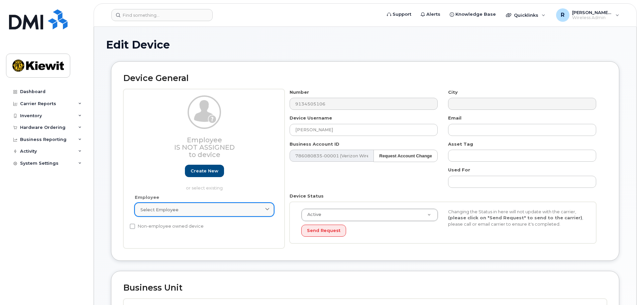
click at [174, 210] on span "Select employee" at bounding box center [159, 209] width 38 height 6
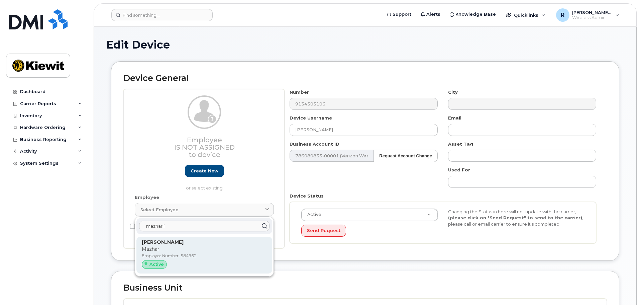
type input "mazhar i"
click at [181, 249] on p "Mazhar" at bounding box center [204, 249] width 125 height 7
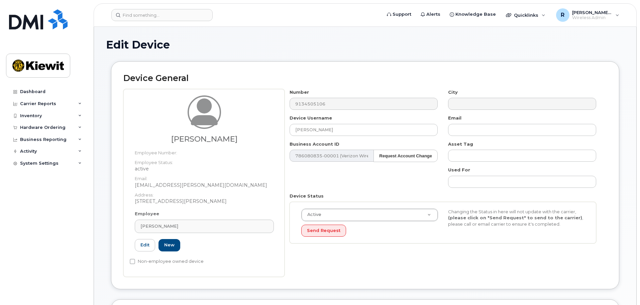
type input "584962"
type input "mazhar.iqbal@kiewit.com"
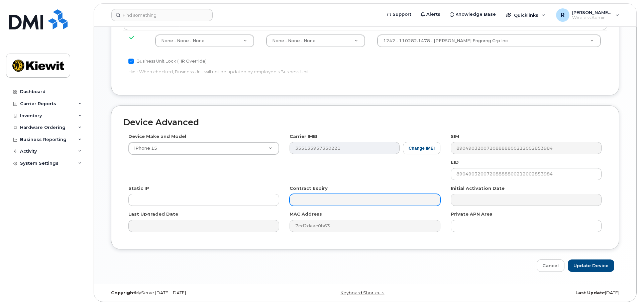
scroll to position [368, 0]
click at [600, 266] on input "Update Device" at bounding box center [591, 265] width 46 height 12
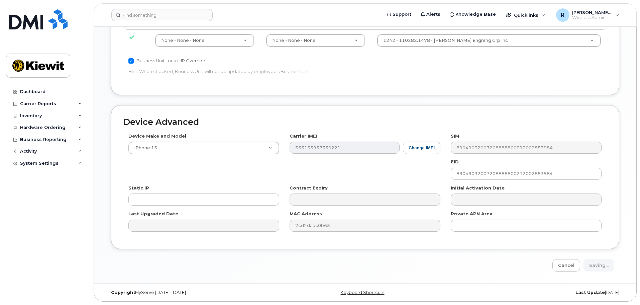
type input "Saving..."
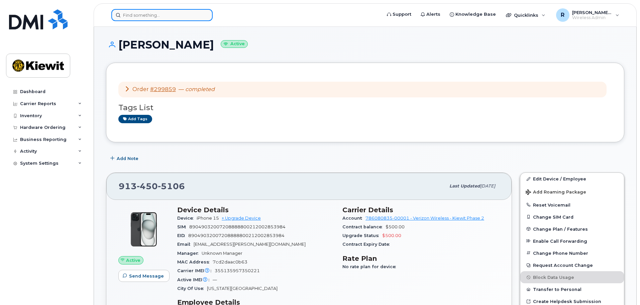
click at [140, 16] on input at bounding box center [161, 15] width 101 height 12
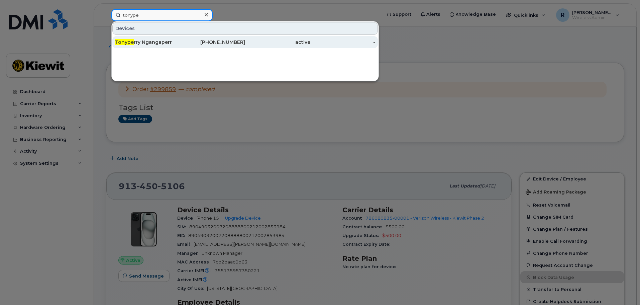
type input "tonype"
click at [157, 47] on div "Tonype rry Ngangaperr" at bounding box center [147, 42] width 65 height 12
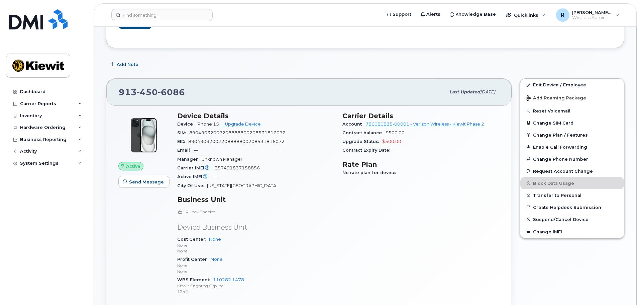
scroll to position [100, 0]
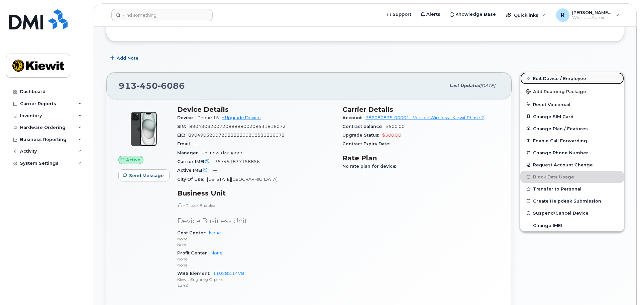
click at [553, 80] on link "Edit Device / Employee" at bounding box center [572, 78] width 104 height 12
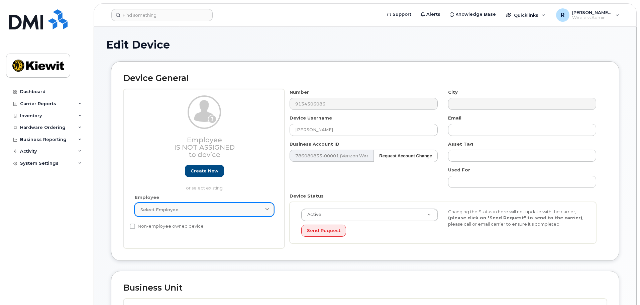
click at [172, 210] on span "Select employee" at bounding box center [159, 209] width 38 height 6
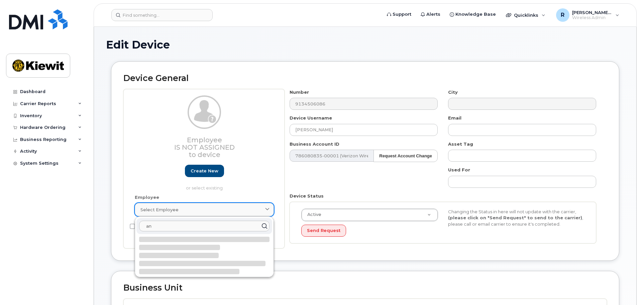
type input "a"
type input "n"
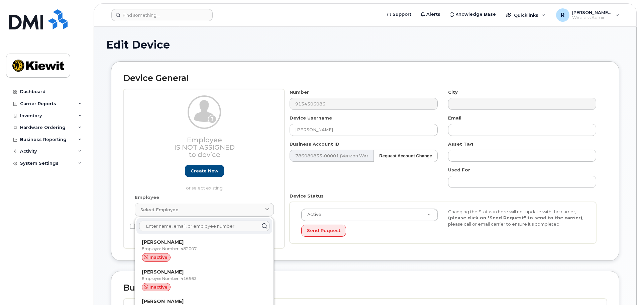
click at [157, 225] on input "text" at bounding box center [204, 225] width 130 height 11
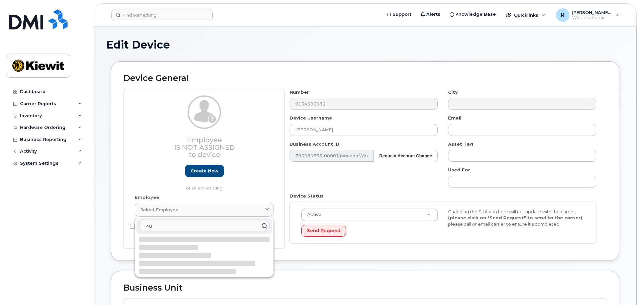
type input "4"
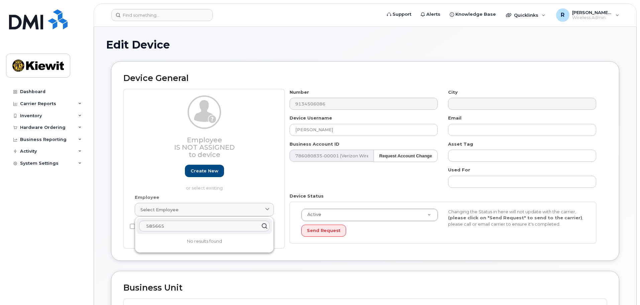
type input "585665"
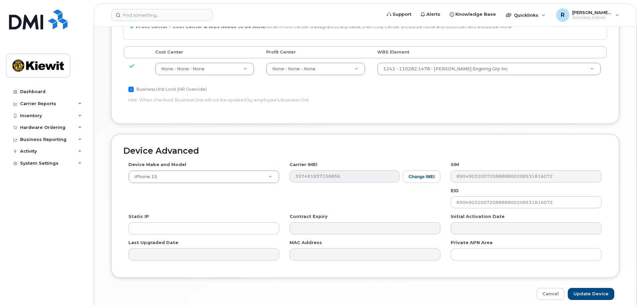
scroll to position [340, 0]
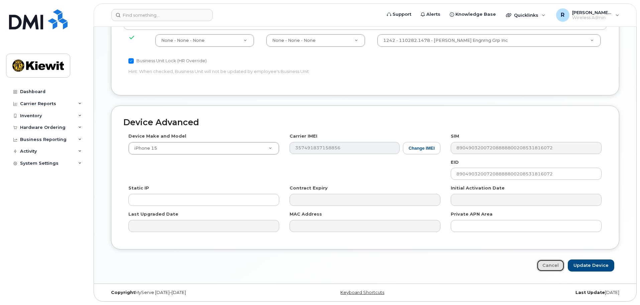
click at [549, 262] on link "Cancel" at bounding box center [551, 265] width 28 height 12
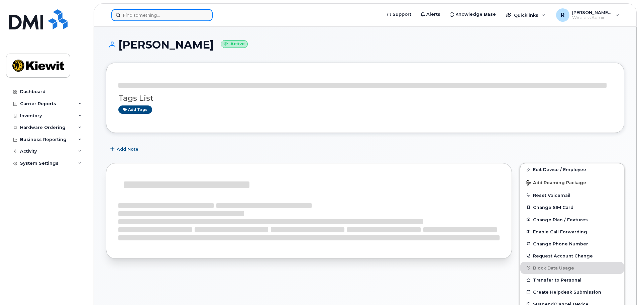
click at [126, 15] on input at bounding box center [161, 15] width 101 height 12
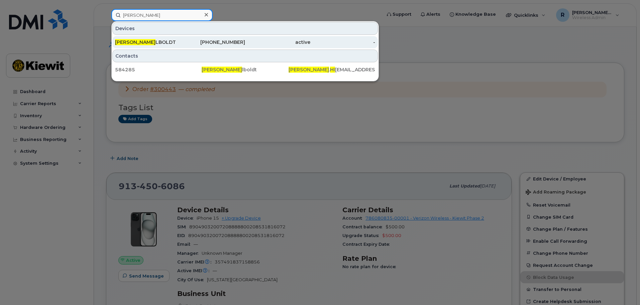
type input "[PERSON_NAME]"
click at [155, 44] on div "[PERSON_NAME]" at bounding box center [147, 42] width 65 height 7
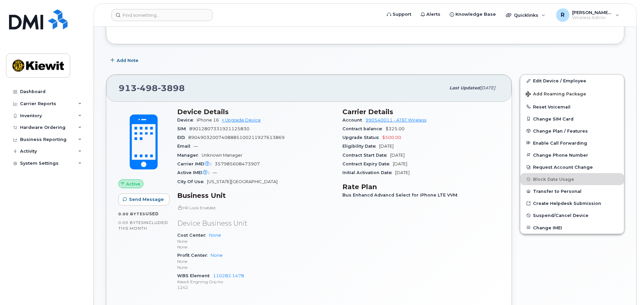
scroll to position [100, 0]
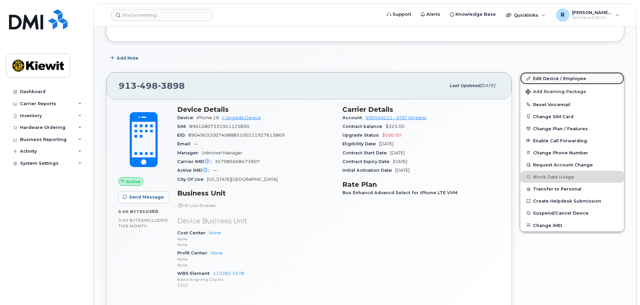
click at [542, 79] on link "Edit Device / Employee" at bounding box center [572, 78] width 104 height 12
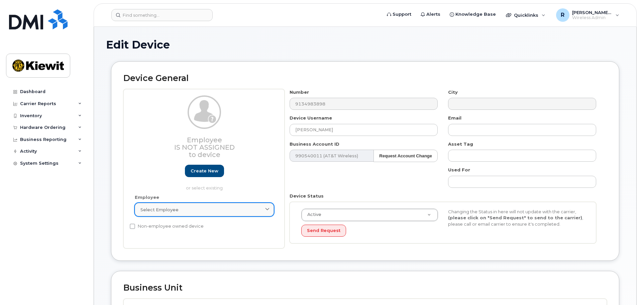
click at [182, 210] on div "Select employee" at bounding box center [204, 209] width 128 height 6
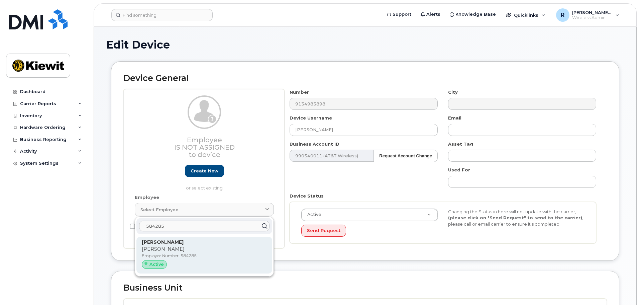
type input "584285"
click at [186, 247] on p "Kristin" at bounding box center [204, 249] width 125 height 7
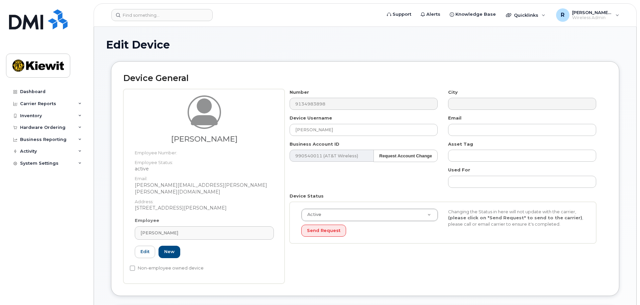
type input "584285"
type input "Kristin Hilboldt"
type input "kristin.hilboldt@kiewit.com"
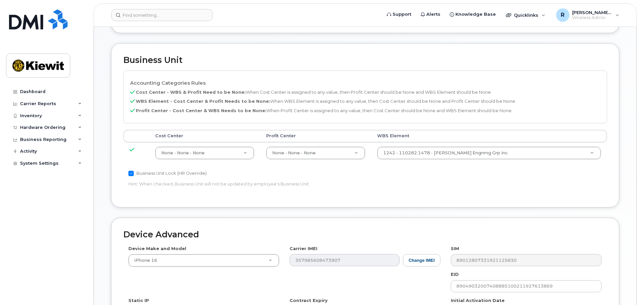
scroll to position [368, 0]
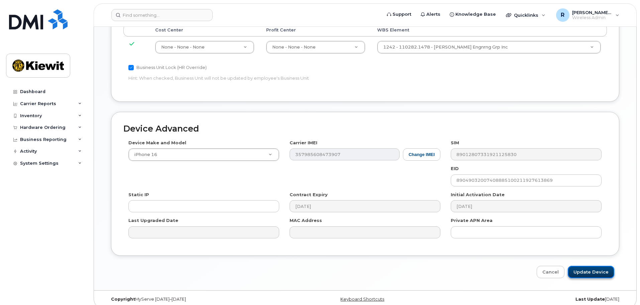
click at [592, 266] on input "Update Device" at bounding box center [591, 272] width 46 height 12
type input "Saving..."
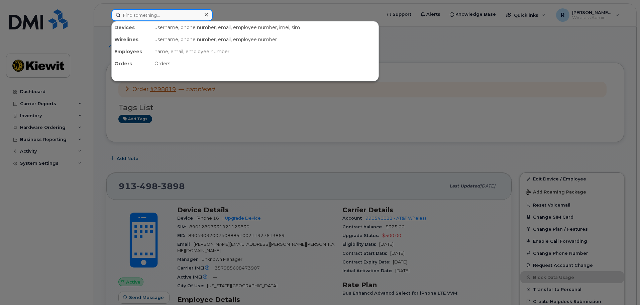
click at [141, 17] on input at bounding box center [161, 15] width 101 height 12
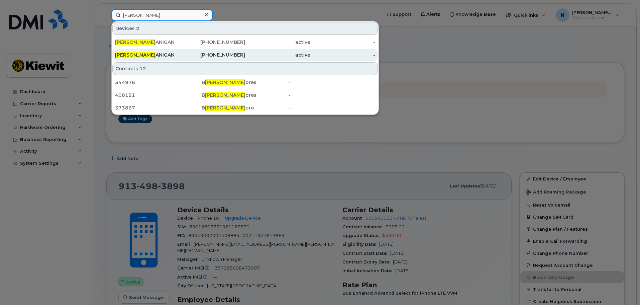
type input "[PERSON_NAME]"
click at [159, 56] on div "[PERSON_NAME] FL [PERSON_NAME]" at bounding box center [147, 55] width 65 height 7
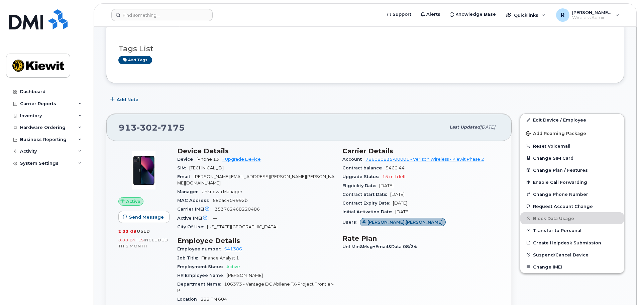
scroll to position [134, 0]
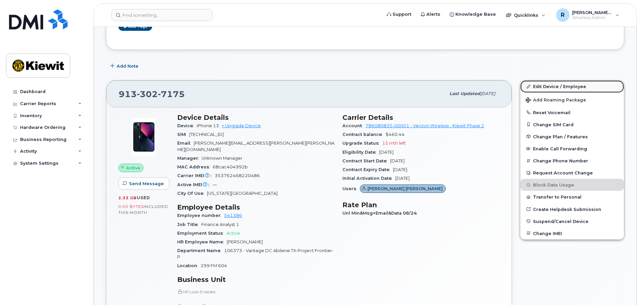
click at [548, 87] on link "Edit Device / Employee" at bounding box center [572, 86] width 104 height 12
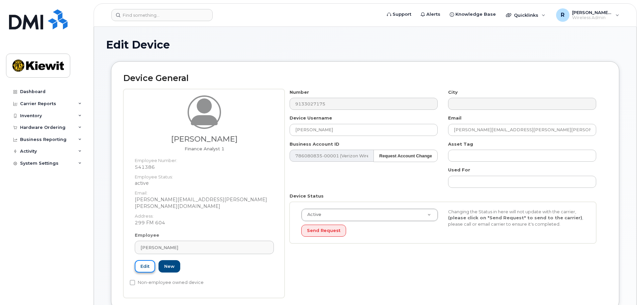
click at [144, 260] on link "Edit" at bounding box center [145, 266] width 20 height 12
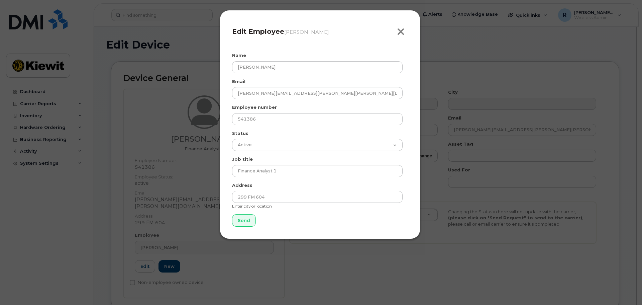
click at [403, 33] on icon "button" at bounding box center [401, 32] width 8 height 10
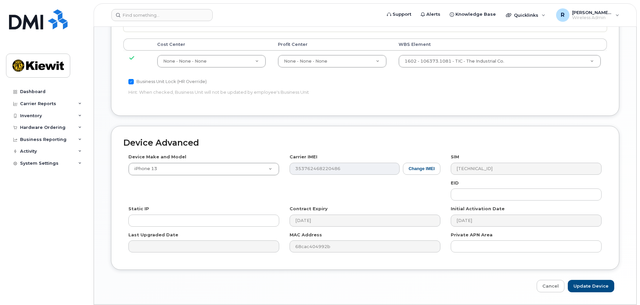
scroll to position [383, 0]
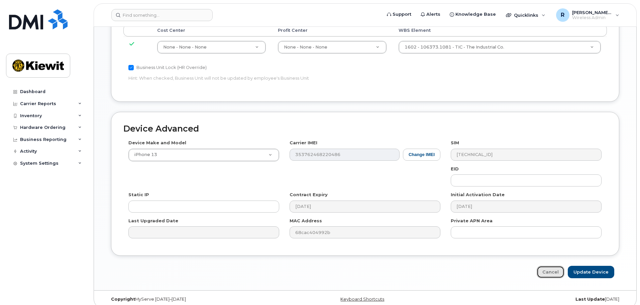
click at [547, 266] on link "Cancel" at bounding box center [551, 272] width 28 height 12
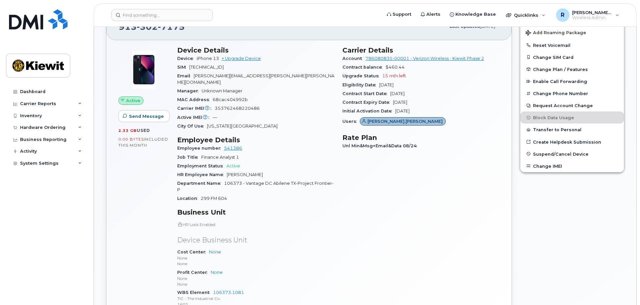
scroll to position [201, 0]
click at [540, 155] on span "Suspend/Cancel Device" at bounding box center [561, 154] width 56 height 5
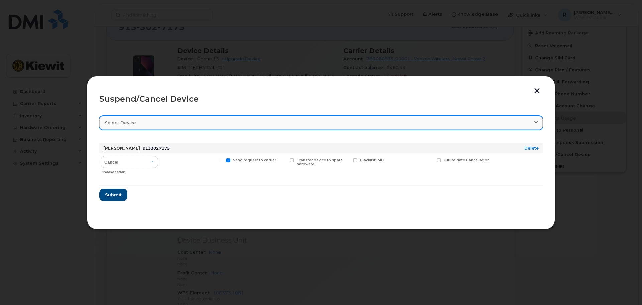
click at [121, 126] on link "Select device" at bounding box center [321, 123] width 444 height 14
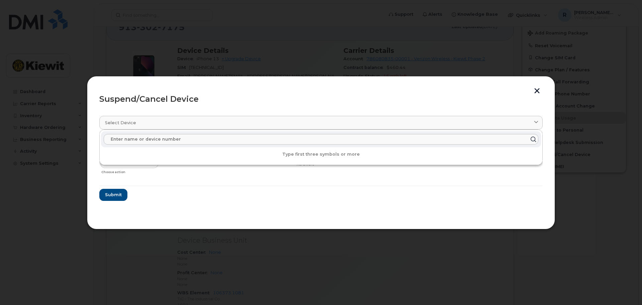
click at [188, 205] on section "Select device Type first three symbols or more [PERSON_NAME] 9133027175 Delete …" at bounding box center [321, 163] width 444 height 107
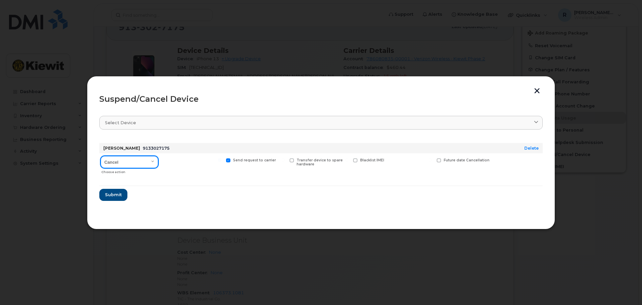
click at [150, 161] on select "Cancel Suspend - Reduced Rate Suspend - Full Rate Suspend - Lost Device/Stolen …" at bounding box center [130, 162] width 58 height 12
select select "[object Object]"
click at [101, 156] on select "Cancel Suspend - Reduced Rate Suspend - Full Rate Suspend - Lost Device/Stolen …" at bounding box center [130, 162] width 58 height 12
click at [192, 165] on span "Available for new activations/redeployments" at bounding box center [195, 162] width 50 height 9
click at [158, 162] on input "Available for new activations/redeployments" at bounding box center [156, 159] width 3 height 3
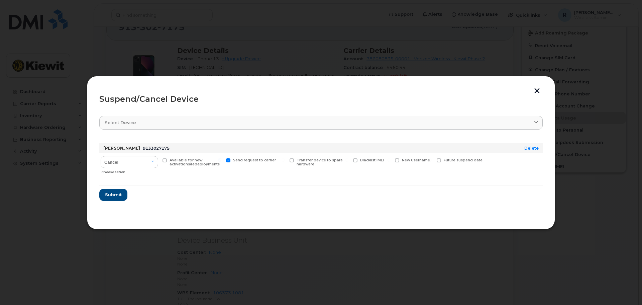
checkbox input "true"
click at [296, 160] on label "Transfer device to spare hardware" at bounding box center [319, 162] width 59 height 9
click at [285, 160] on input "Transfer device to spare hardware" at bounding box center [283, 159] width 3 height 3
checkbox input "true"
click at [114, 194] on span "Submit" at bounding box center [113, 194] width 17 height 6
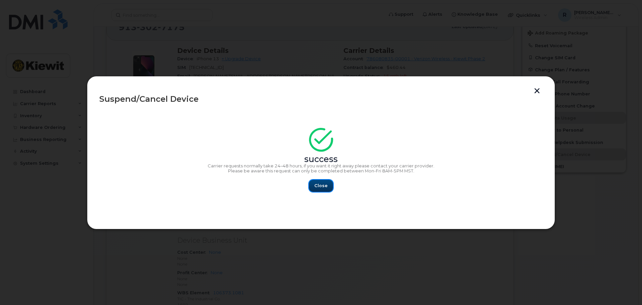
click at [320, 186] on span "Close" at bounding box center [320, 185] width 13 height 6
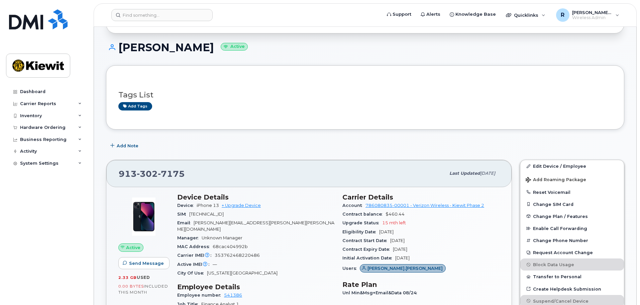
scroll to position [0, 0]
